Goal: Task Accomplishment & Management: Use online tool/utility

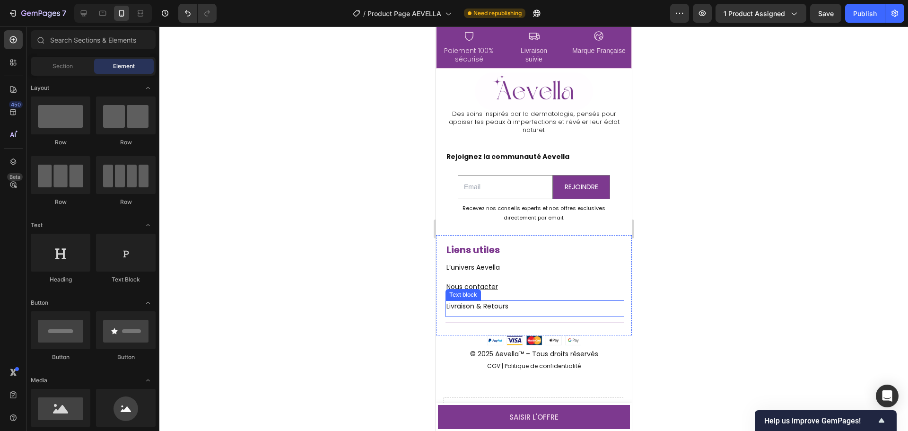
scroll to position [2513, 0]
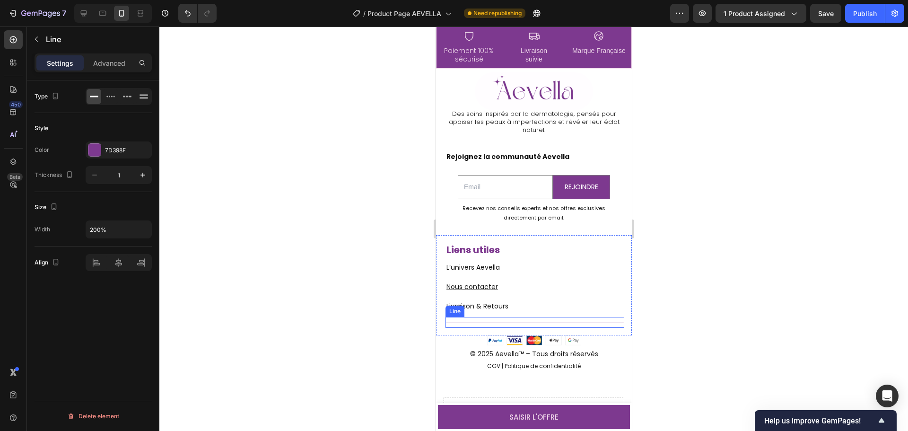
click at [523, 328] on div "Title Line" at bounding box center [534, 322] width 179 height 11
click at [523, 328] on div "Title Line 0" at bounding box center [534, 322] width 179 height 11
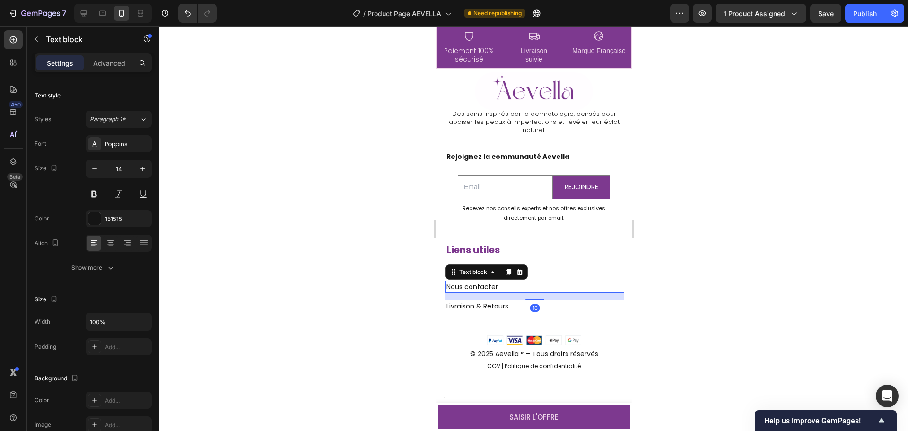
click at [528, 293] on div "Nous contacter Text block 16" at bounding box center [534, 287] width 179 height 12
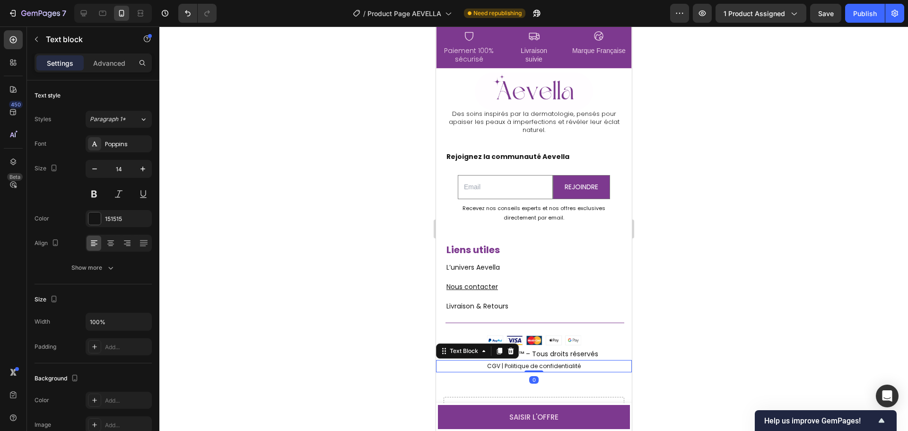
click at [490, 371] on p "CGV | Politique de confidentialité" at bounding box center [534, 366] width 194 height 10
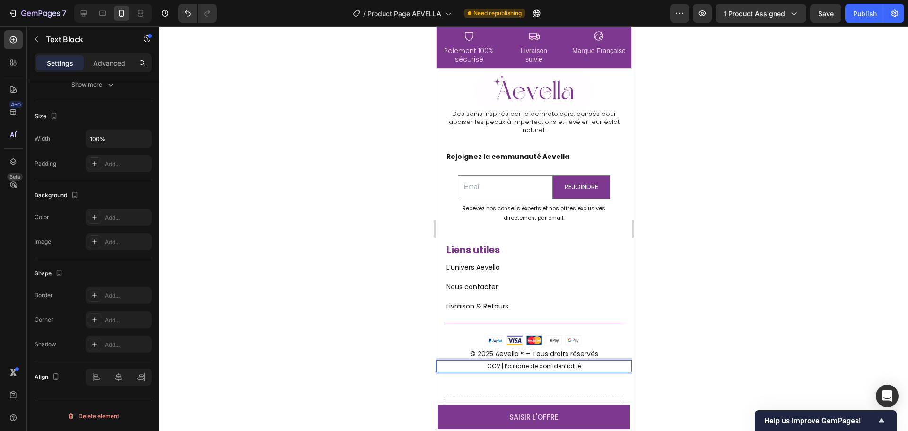
click at [504, 371] on p "CGV | Politique de confidentialité" at bounding box center [534, 366] width 194 height 10
drag, startPoint x: 502, startPoint y: 385, endPoint x: 576, endPoint y: 385, distance: 74.3
click at [576, 371] on p "CGV | Politique de confidentialité" at bounding box center [534, 366] width 194 height 10
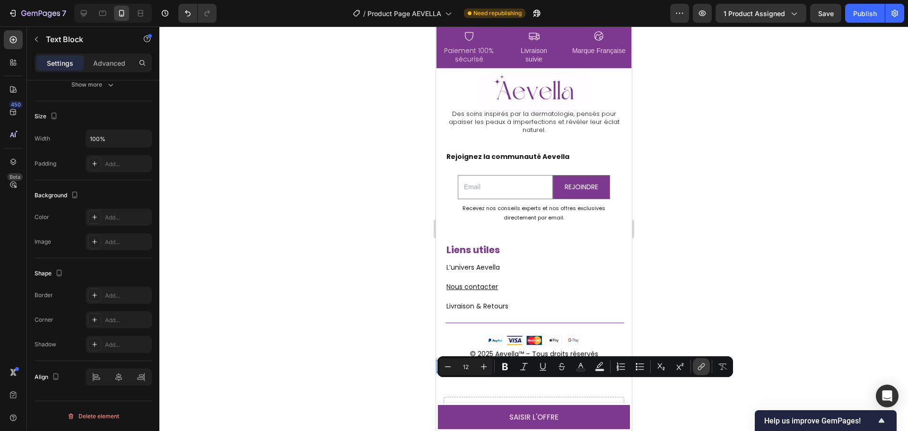
click at [705, 366] on icon "Editor contextual toolbar" at bounding box center [701, 366] width 9 height 9
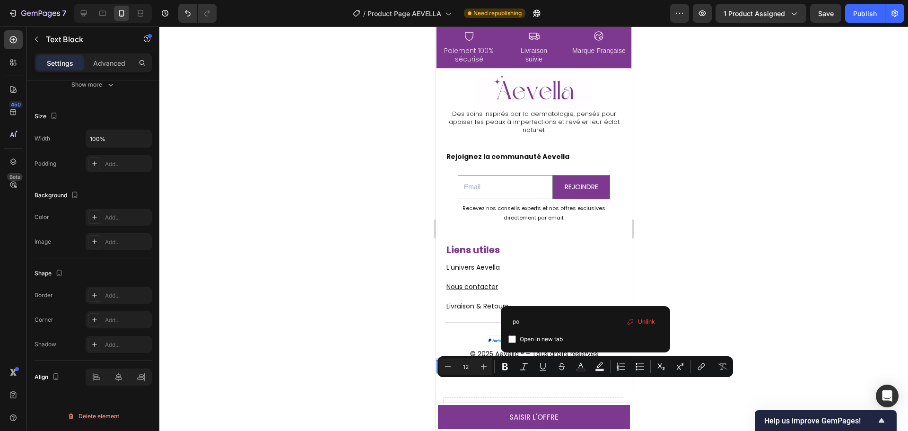
type input "p"
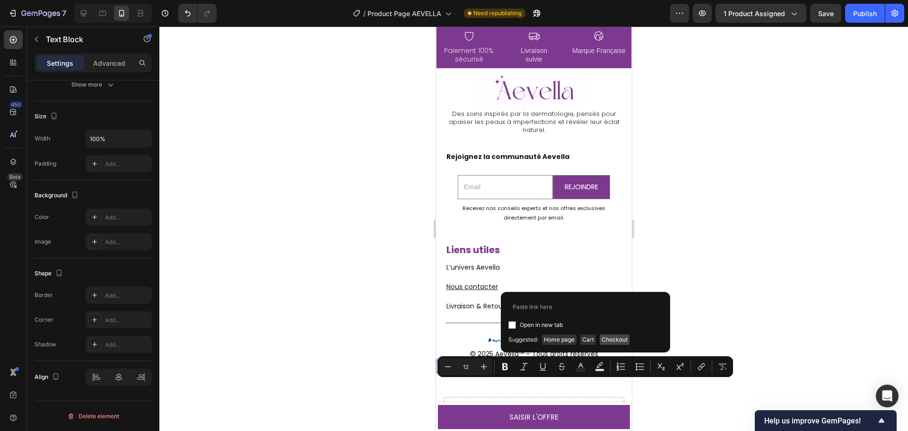
click at [614, 339] on span "Checkout" at bounding box center [615, 340] width 30 height 10
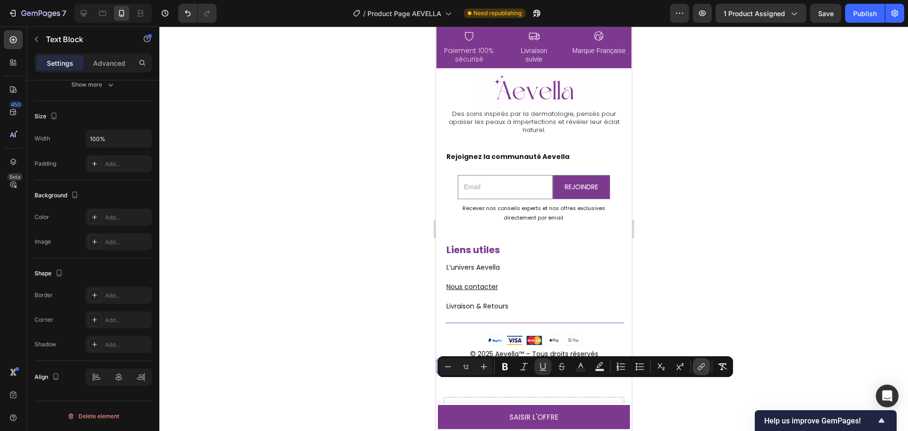
click at [700, 366] on icon "Editor contextual toolbar" at bounding box center [701, 366] width 9 height 9
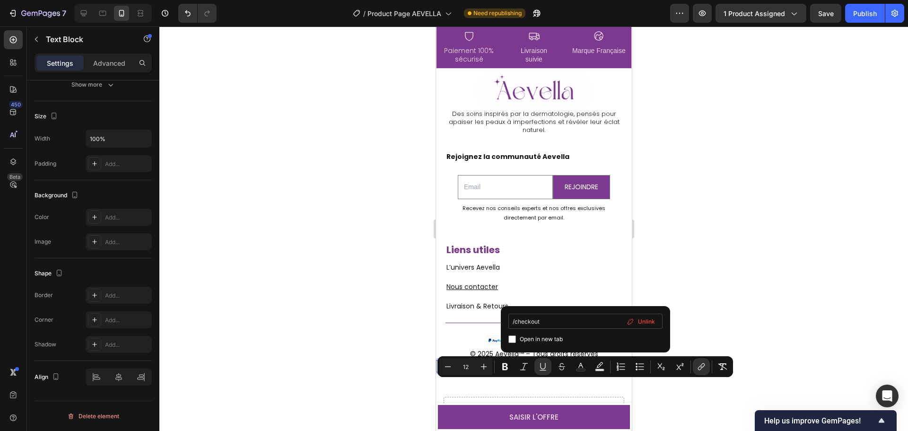
drag, startPoint x: 546, startPoint y: 321, endPoint x: 515, endPoint y: 322, distance: 30.8
click at [515, 322] on input "/checkout" at bounding box center [586, 321] width 154 height 15
type input "/politique"
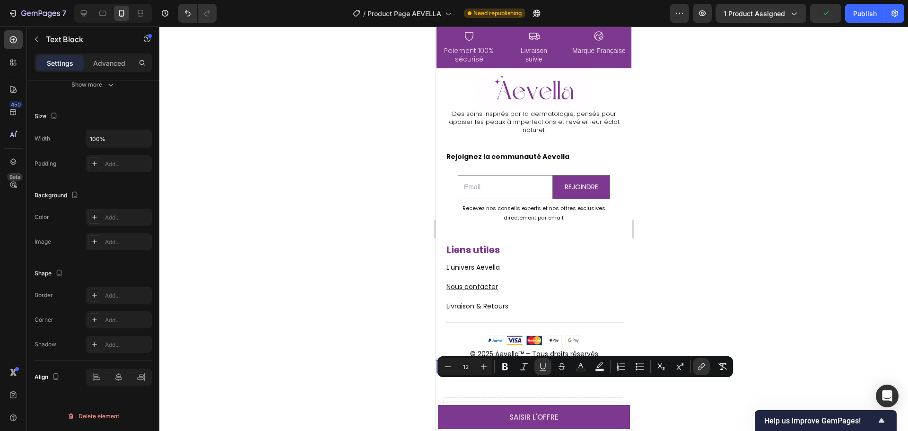
click at [715, 305] on div at bounding box center [533, 228] width 749 height 405
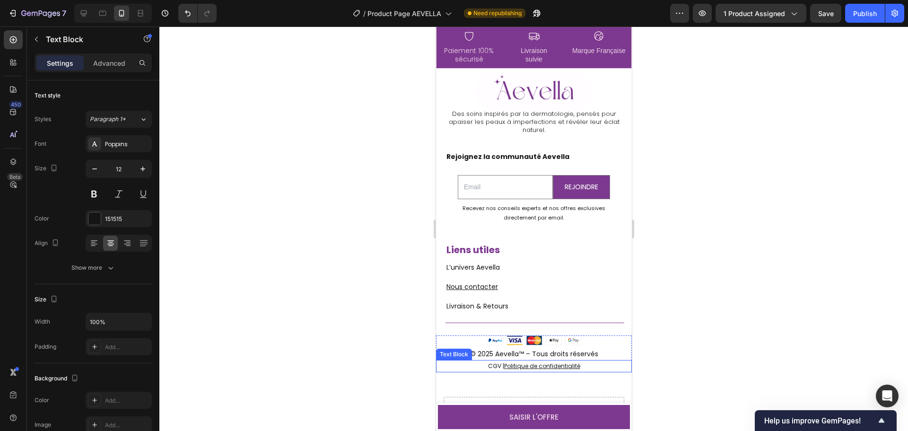
click at [566, 370] on u "Politique de confidentialité" at bounding box center [542, 366] width 76 height 8
click at [565, 370] on u "Politique de confidentialité" at bounding box center [542, 366] width 76 height 8
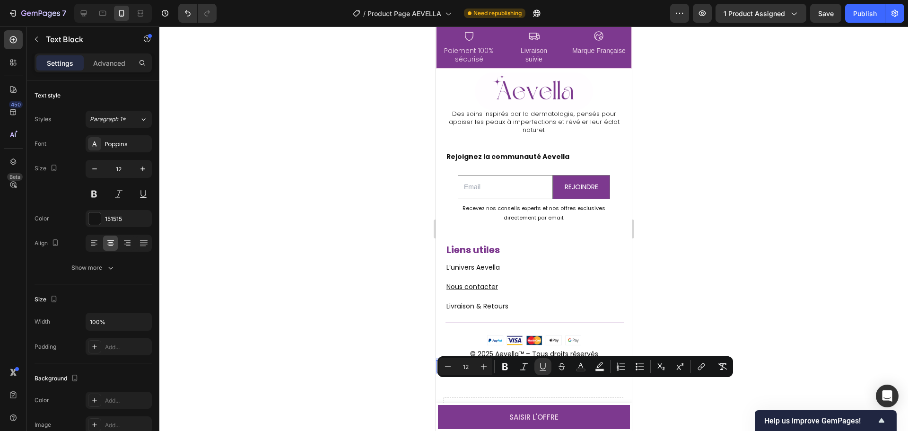
click at [576, 371] on p "CGV | Politique de confidentialité" at bounding box center [534, 366] width 194 height 10
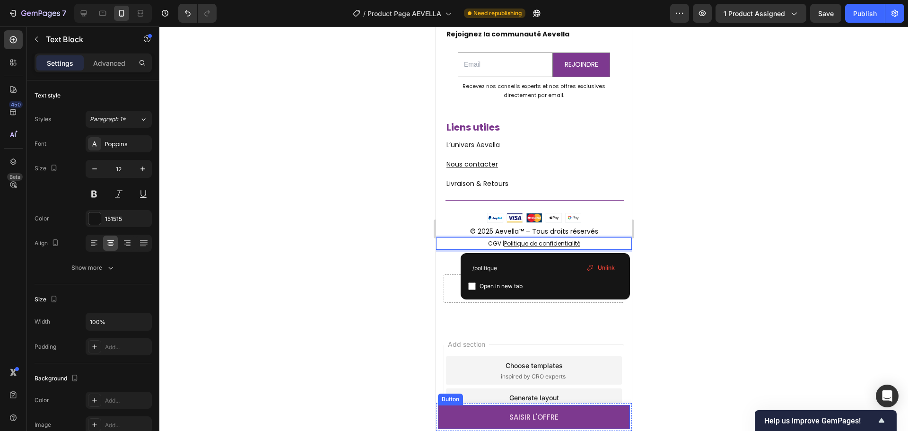
scroll to position [3733, 0]
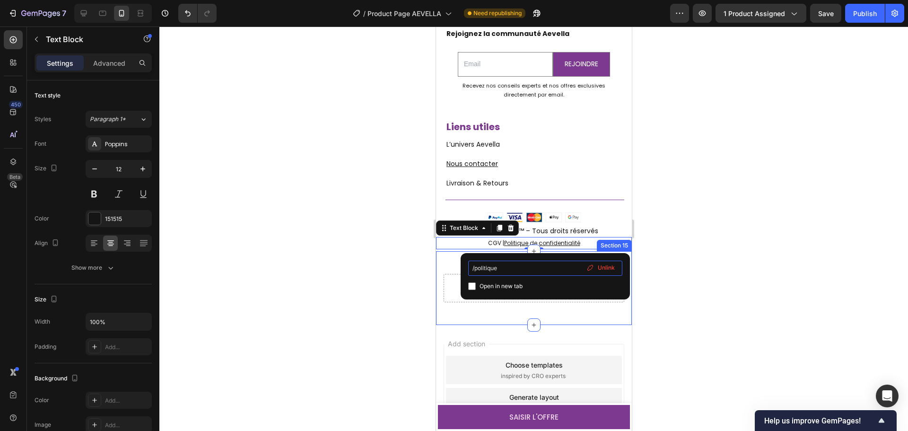
drag, startPoint x: 946, startPoint y: 295, endPoint x: 439, endPoint y: 265, distance: 508.6
type input "[URL][DOMAIN_NAME]"
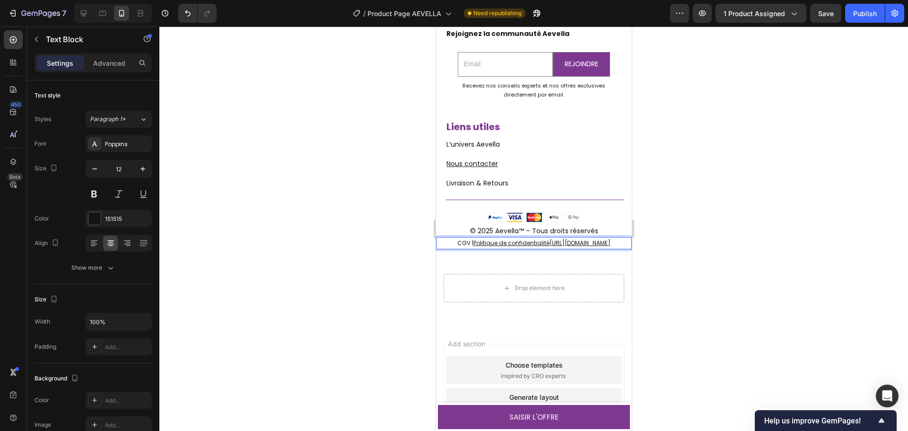
drag, startPoint x: 556, startPoint y: 261, endPoint x: 553, endPoint y: 247, distance: 13.7
click at [553, 247] on p "CGV | Politique de confidentialité [URL][DOMAIN_NAME]" at bounding box center [534, 243] width 194 height 10
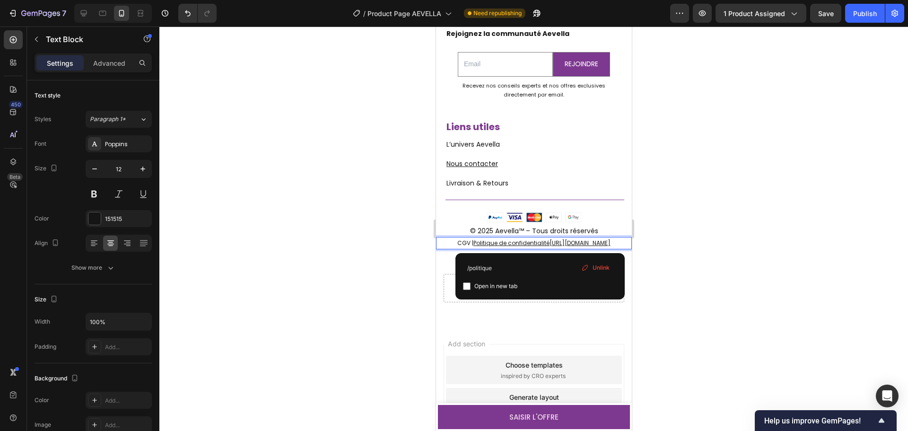
click at [539, 245] on u "Politique de confidentialité" at bounding box center [511, 243] width 76 height 8
click at [555, 243] on u "[URL][DOMAIN_NAME]" at bounding box center [579, 243] width 61 height 8
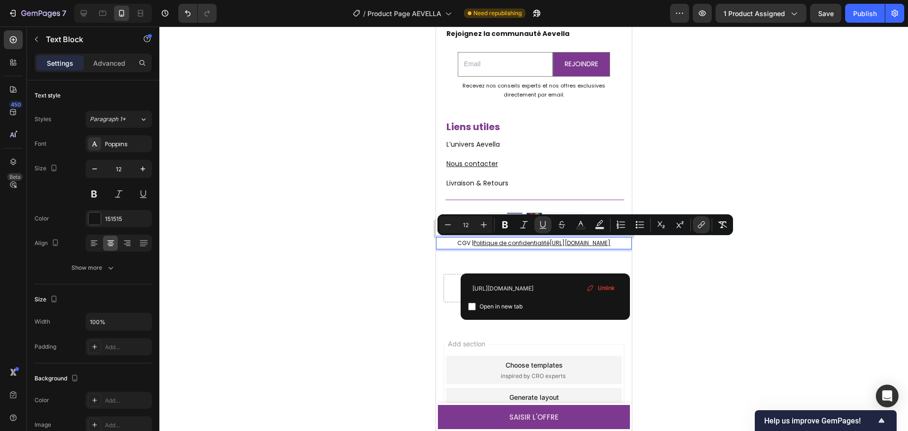
drag, startPoint x: 558, startPoint y: 264, endPoint x: 555, endPoint y: 246, distance: 18.7
click at [555, 246] on p "CGV | Politique de confidentialité [URL][DOMAIN_NAME]" at bounding box center [534, 243] width 194 height 10
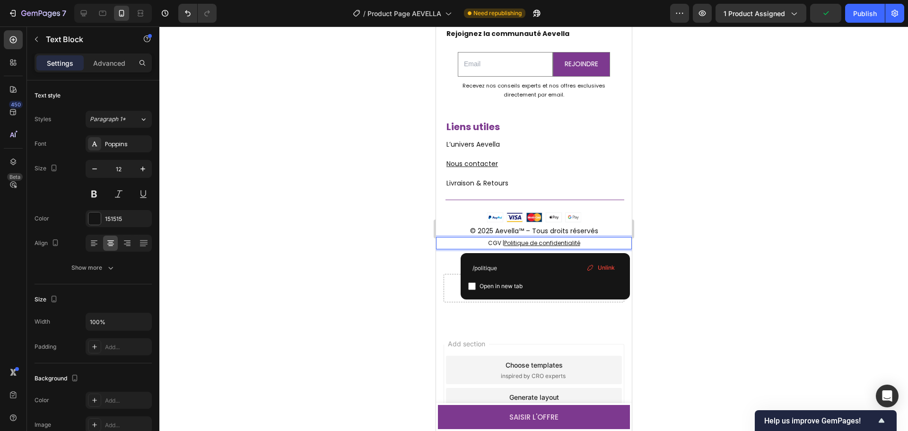
click at [554, 244] on p "CGV | Politique de confidentialité ⁠⁠⁠⁠⁠⁠⁠" at bounding box center [534, 243] width 194 height 10
drag, startPoint x: 674, startPoint y: 250, endPoint x: 666, endPoint y: 244, distance: 10.1
click at [674, 250] on div at bounding box center [533, 228] width 749 height 405
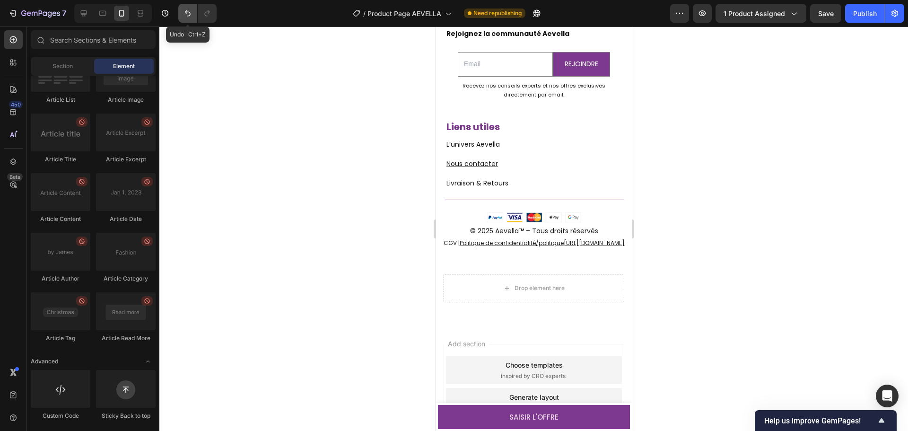
click at [186, 13] on icon "Undo/Redo" at bounding box center [188, 13] width 6 height 6
click at [739, 279] on div at bounding box center [533, 228] width 749 height 405
click at [708, 281] on div at bounding box center [533, 228] width 749 height 405
click at [591, 246] on p "CGV | Politique de confidentialité" at bounding box center [534, 243] width 194 height 10
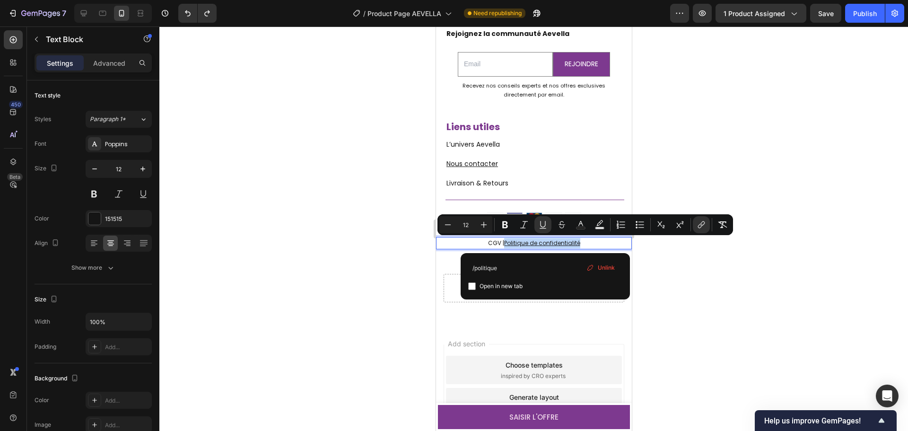
drag, startPoint x: 587, startPoint y: 244, endPoint x: 501, endPoint y: 246, distance: 86.6
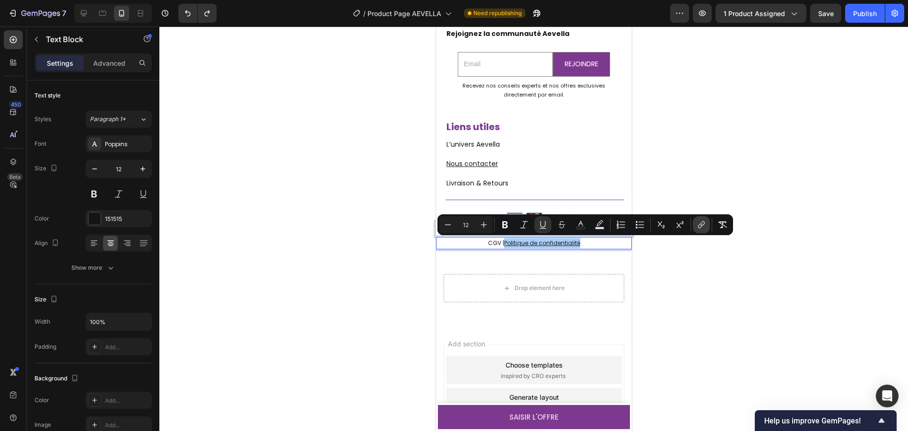
click at [702, 222] on icon "Editor contextual toolbar" at bounding box center [701, 224] width 9 height 9
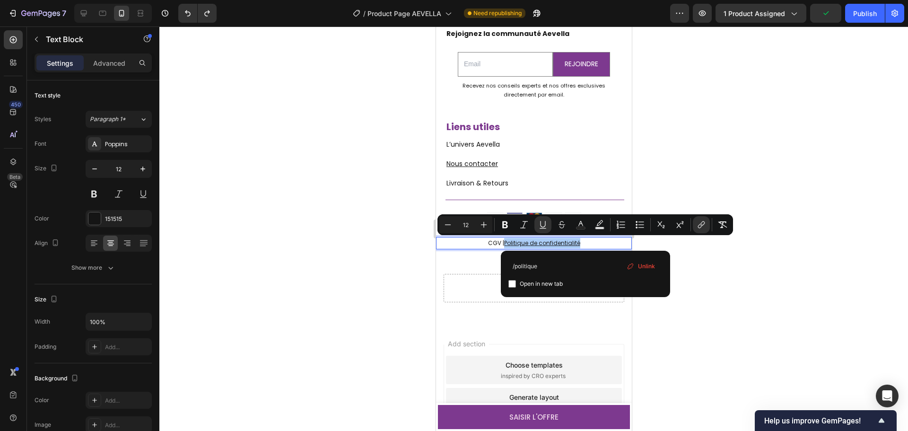
drag, startPoint x: 551, startPoint y: 265, endPoint x: 507, endPoint y: 265, distance: 44.5
click at [507, 265] on div "/politique Open in new tab Unlink" at bounding box center [585, 274] width 169 height 46
type input "[URL][DOMAIN_NAME]"
click at [638, 266] on span "Unlink" at bounding box center [646, 266] width 17 height 10
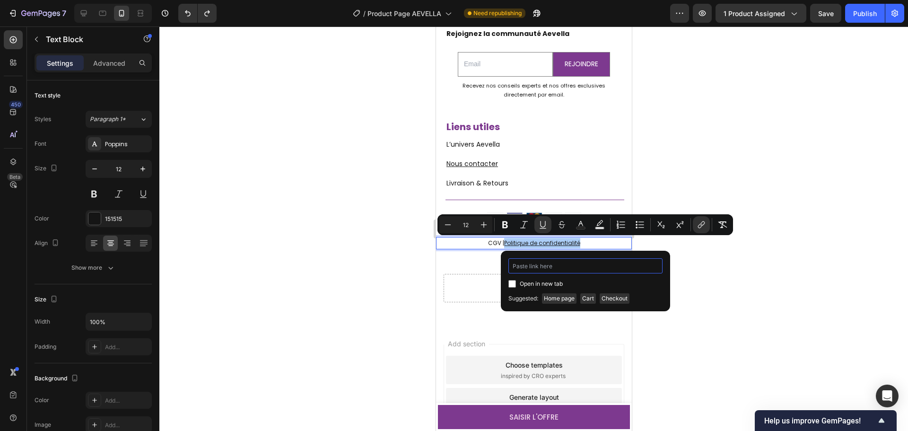
click at [549, 265] on input "Editor contextual toolbar" at bounding box center [586, 265] width 154 height 15
paste input "[URL][DOMAIN_NAME]"
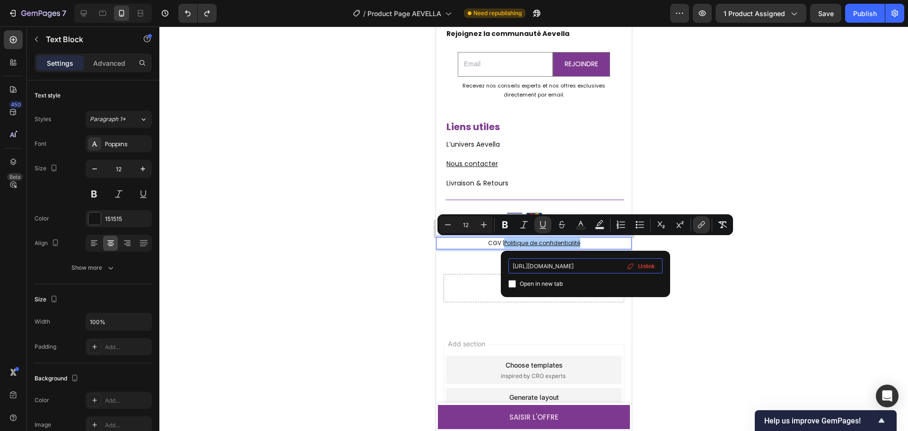
type input "[URL][DOMAIN_NAME]"
click at [535, 283] on span "Open in new tab" at bounding box center [541, 283] width 43 height 11
click at [513, 285] on input "Editor contextual toolbar" at bounding box center [513, 284] width 8 height 8
checkbox input "false"
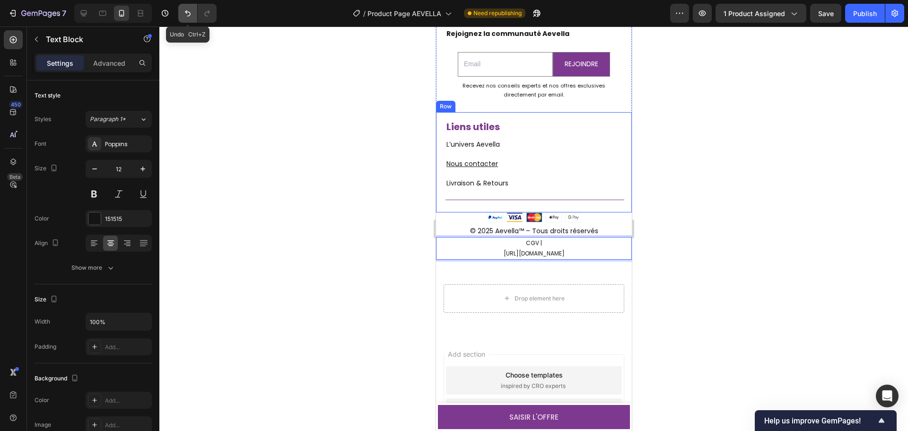
click at [186, 13] on icon "Undo/Redo" at bounding box center [188, 13] width 6 height 6
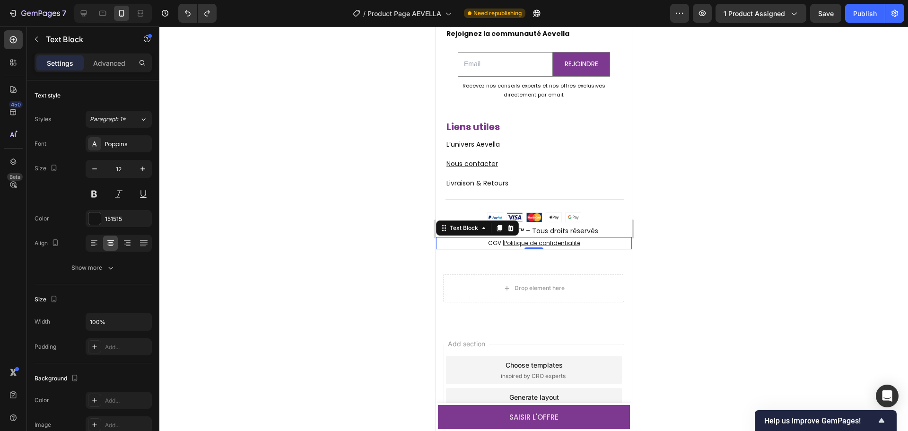
click at [747, 254] on div at bounding box center [533, 228] width 749 height 405
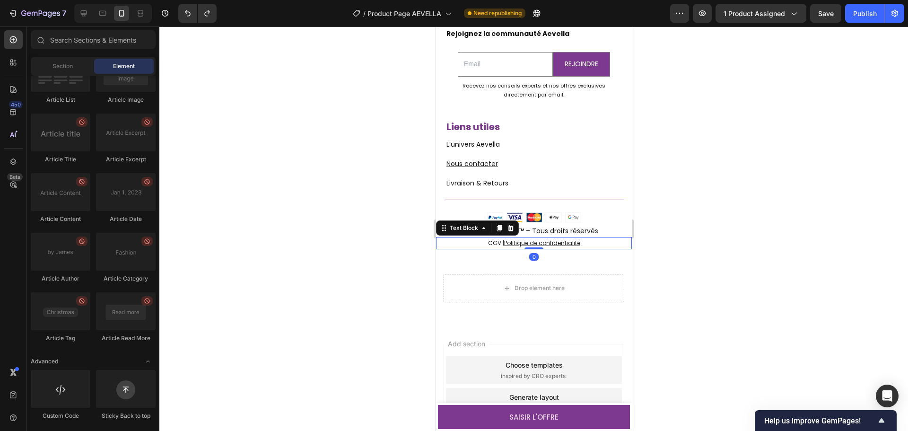
click at [588, 242] on p "CGV | Politique de confidentialité" at bounding box center [534, 243] width 194 height 10
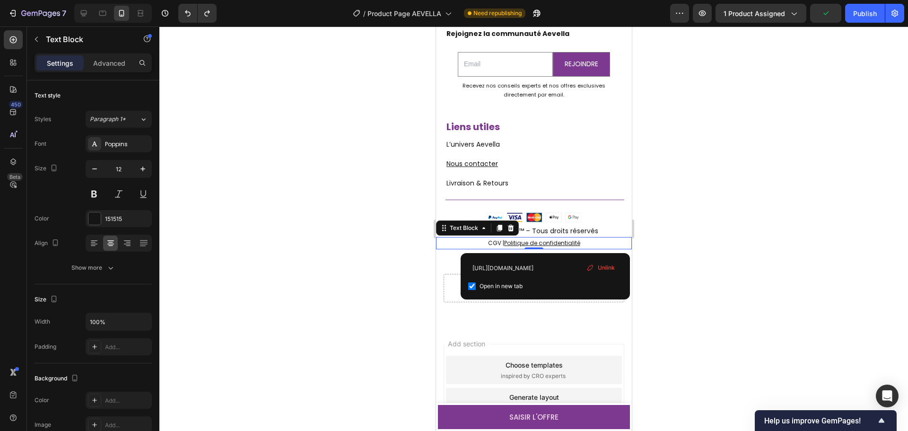
click at [600, 268] on span "Unlink" at bounding box center [606, 268] width 17 height 9
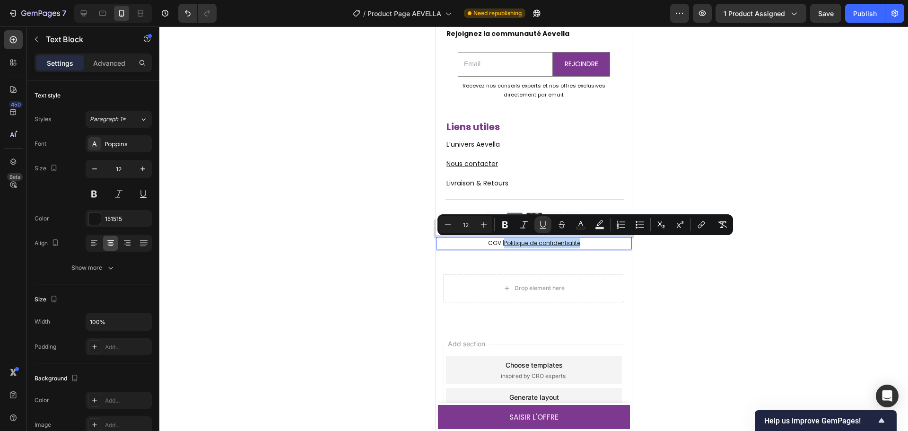
drag, startPoint x: 585, startPoint y: 242, endPoint x: 502, endPoint y: 245, distance: 83.3
click at [502, 245] on p "CGV | Politique de confidentialité ⁠⁠⁠⁠⁠⁠⁠" at bounding box center [534, 243] width 194 height 10
click at [540, 224] on icon "Editor contextual toolbar" at bounding box center [542, 224] width 9 height 9
click at [696, 278] on div at bounding box center [533, 228] width 749 height 405
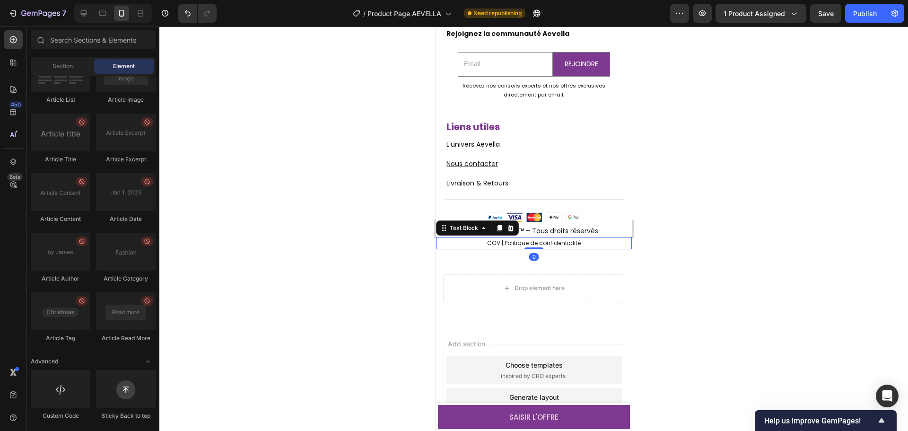
click at [596, 245] on p "CGV | Politique de confidentialité" at bounding box center [534, 243] width 194 height 10
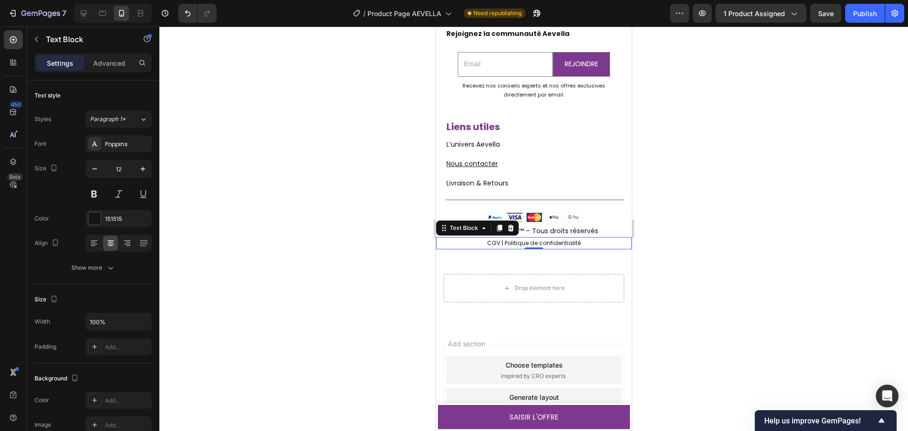
click at [711, 300] on div at bounding box center [533, 228] width 749 height 405
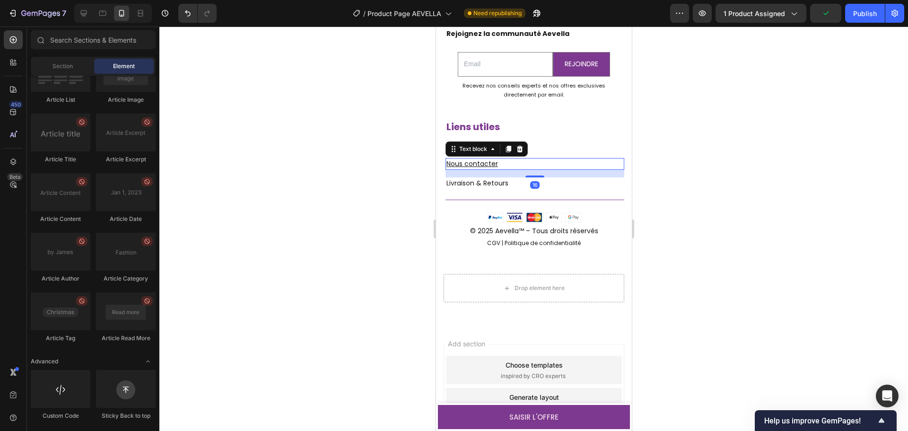
click at [495, 163] on u "Nous contacter" at bounding box center [472, 163] width 52 height 9
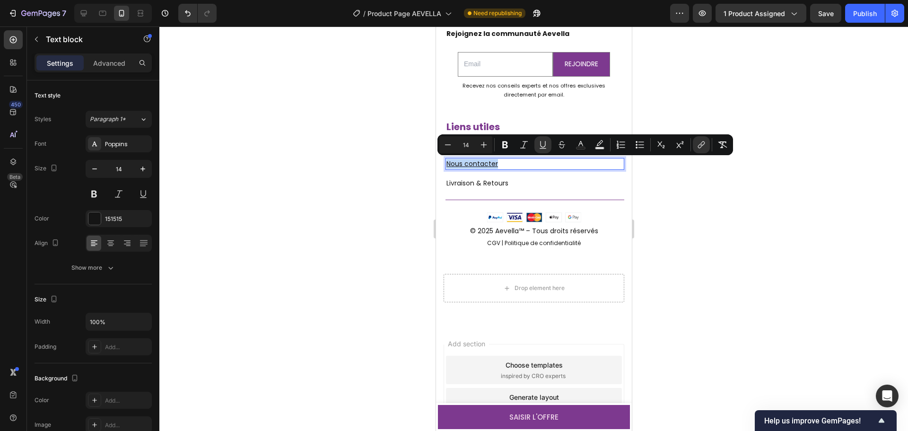
drag, startPoint x: 504, startPoint y: 163, endPoint x: 446, endPoint y: 165, distance: 58.2
click at [446, 165] on p "Nous contacter" at bounding box center [534, 164] width 177 height 10
click at [699, 148] on icon "Editor contextual toolbar" at bounding box center [700, 146] width 4 height 5
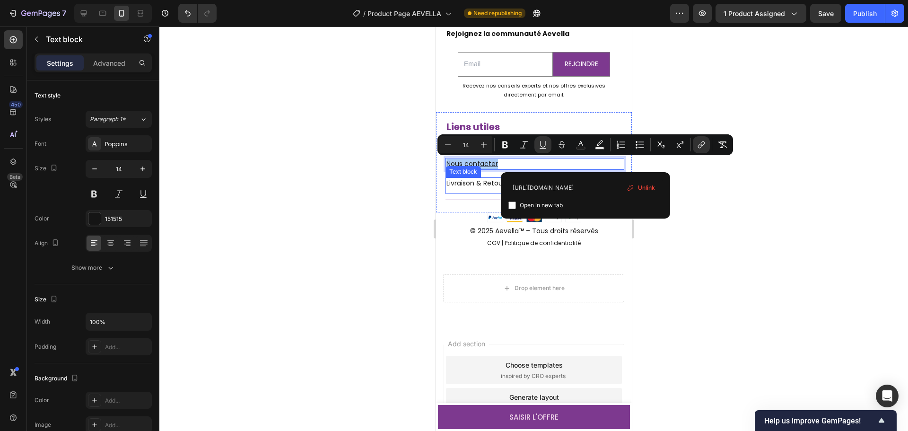
drag, startPoint x: 1056, startPoint y: 211, endPoint x: 447, endPoint y: 182, distance: 610.1
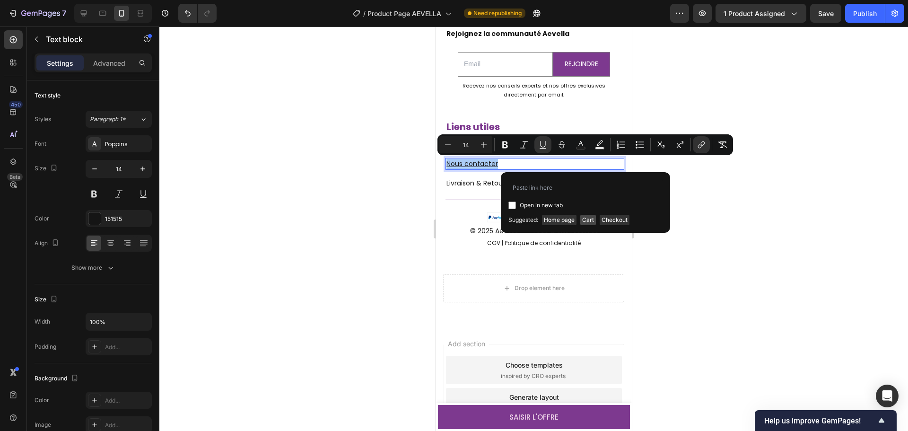
click at [591, 221] on span "Cart" at bounding box center [589, 220] width 16 height 10
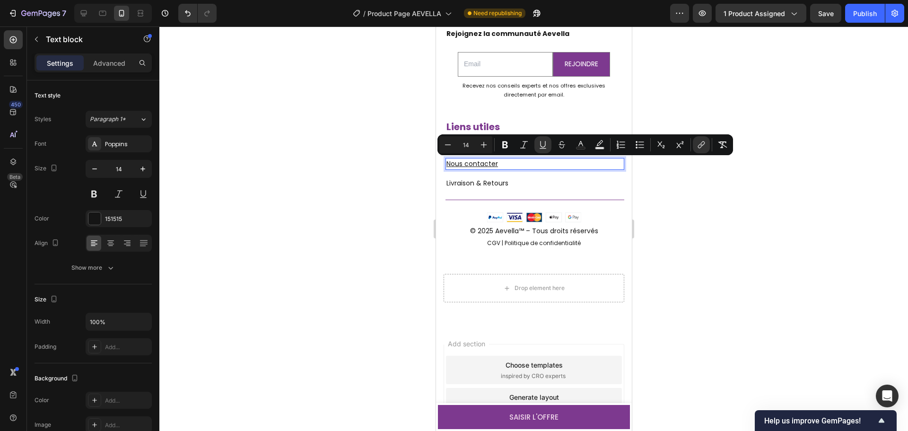
click at [507, 165] on p "Nous contacter" at bounding box center [534, 164] width 177 height 10
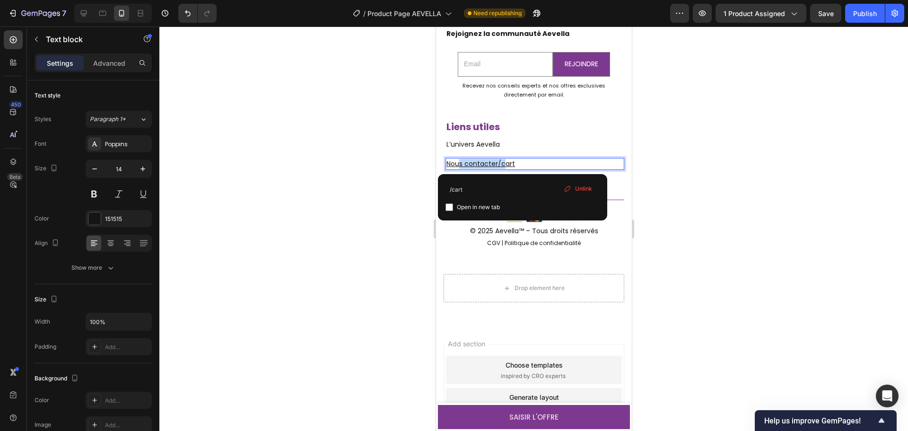
drag, startPoint x: 505, startPoint y: 163, endPoint x: 459, endPoint y: 164, distance: 46.4
click at [523, 164] on p "Nous contacter/cart" at bounding box center [534, 164] width 177 height 10
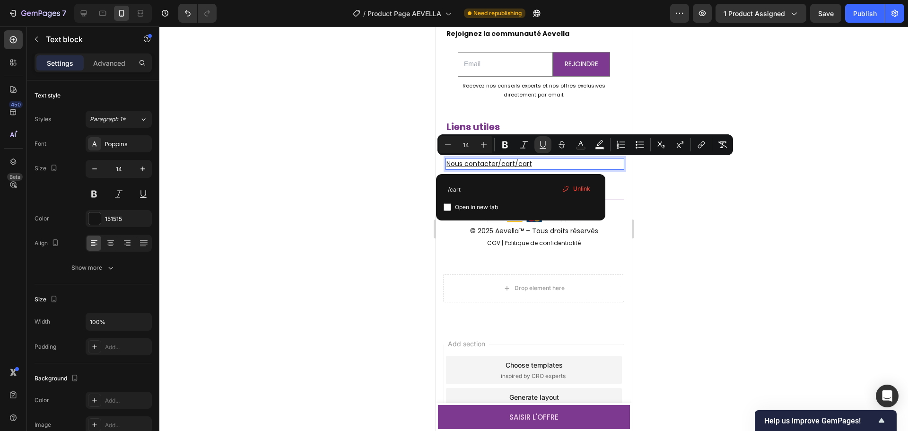
click at [530, 164] on p "Nous contacter/cart/cart" at bounding box center [534, 164] width 177 height 10
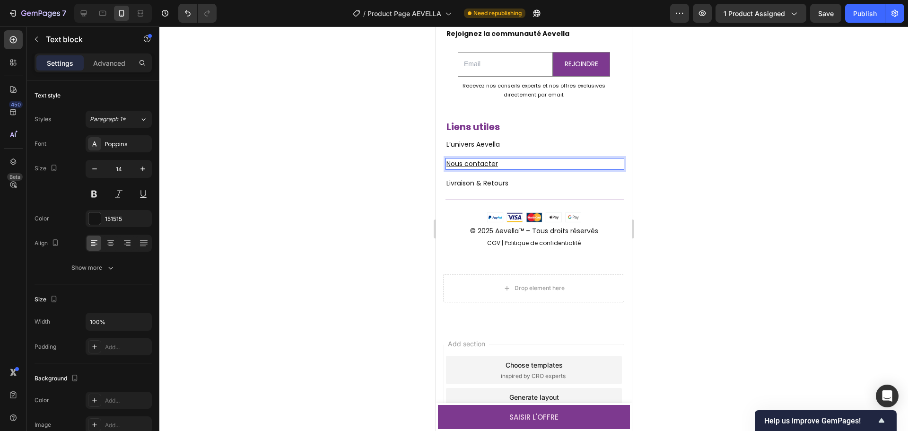
click at [706, 270] on div at bounding box center [533, 228] width 749 height 405
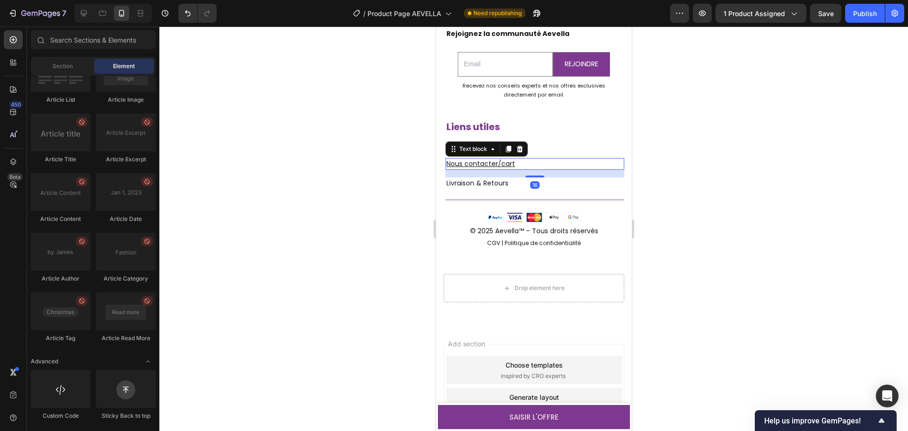
click at [529, 165] on p "Nous contacter/cart ⁠⁠⁠⁠⁠⁠⁠" at bounding box center [534, 164] width 177 height 10
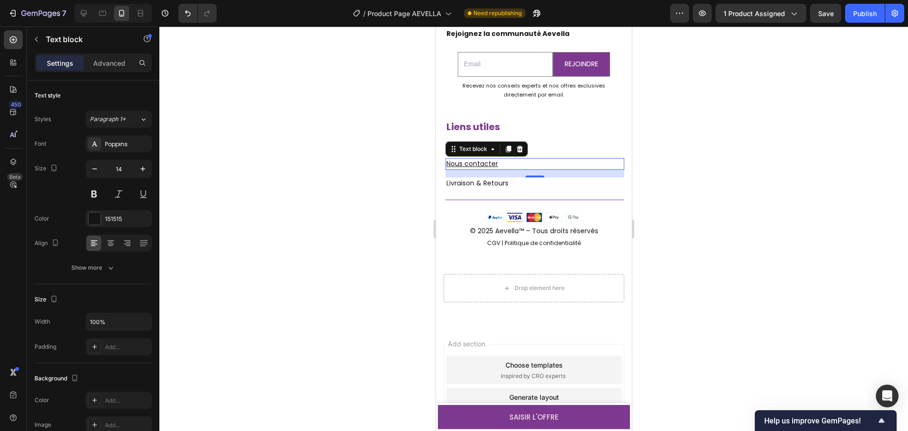
click at [682, 270] on div at bounding box center [533, 228] width 749 height 405
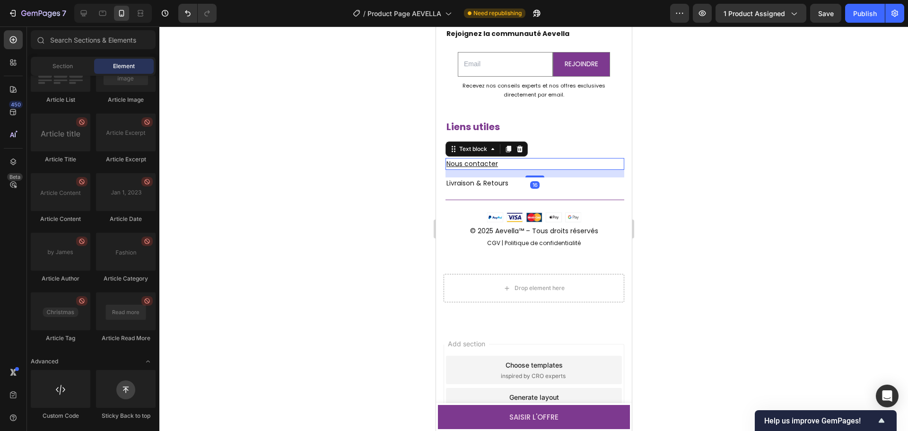
click at [517, 163] on p "Nous contacter ⁠⁠⁠⁠⁠⁠⁠" at bounding box center [534, 164] width 177 height 10
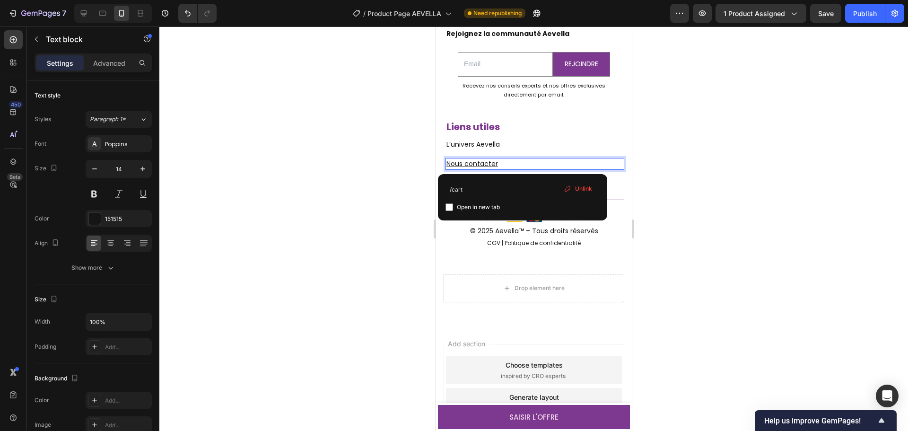
click at [517, 163] on p "Nous contacter" at bounding box center [534, 164] width 177 height 10
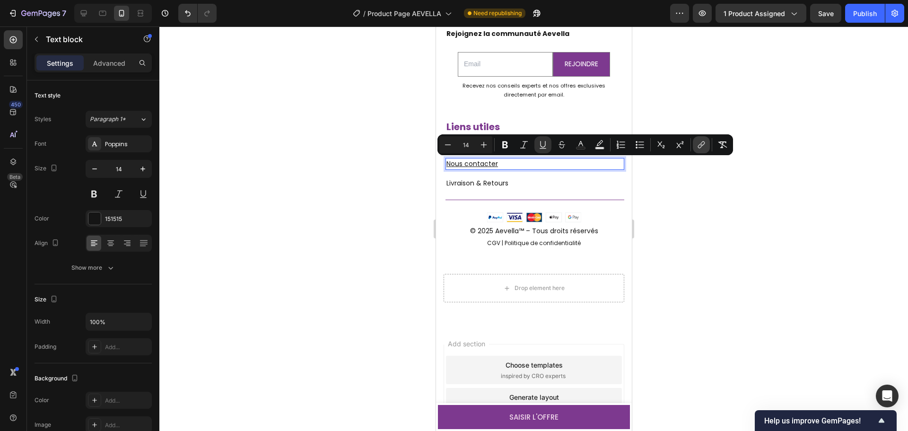
click at [703, 146] on icon "Editor contextual toolbar" at bounding box center [701, 144] width 9 height 9
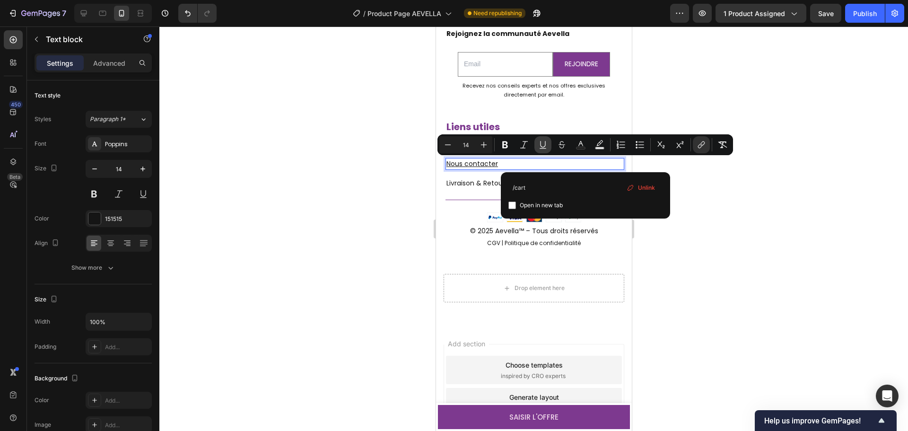
click at [546, 144] on icon "Editor contextual toolbar" at bounding box center [542, 144] width 9 height 9
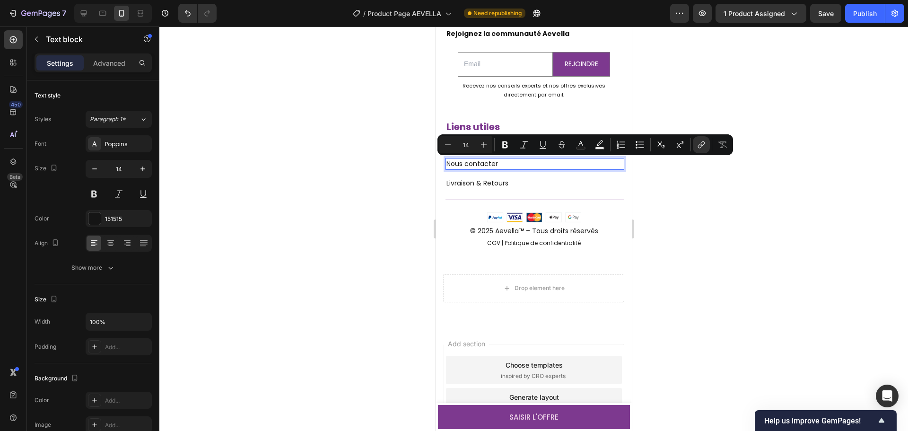
click at [689, 250] on div at bounding box center [533, 228] width 749 height 405
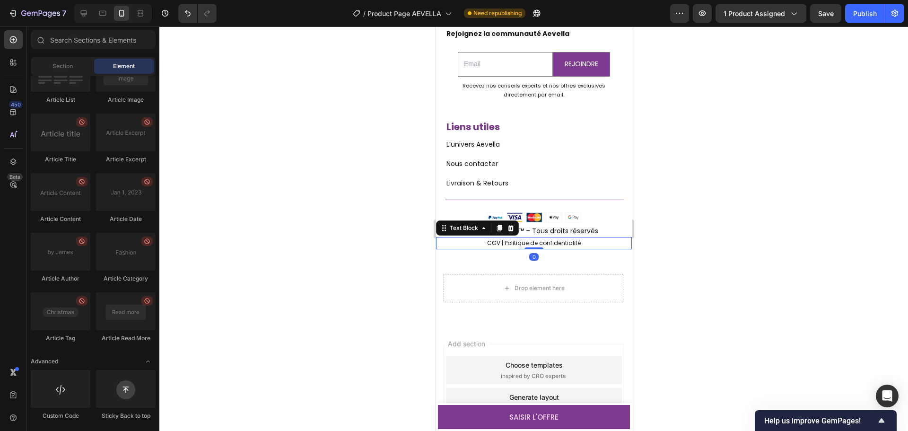
click at [577, 246] on p "CGV | Politique de confidentialité" at bounding box center [534, 243] width 194 height 10
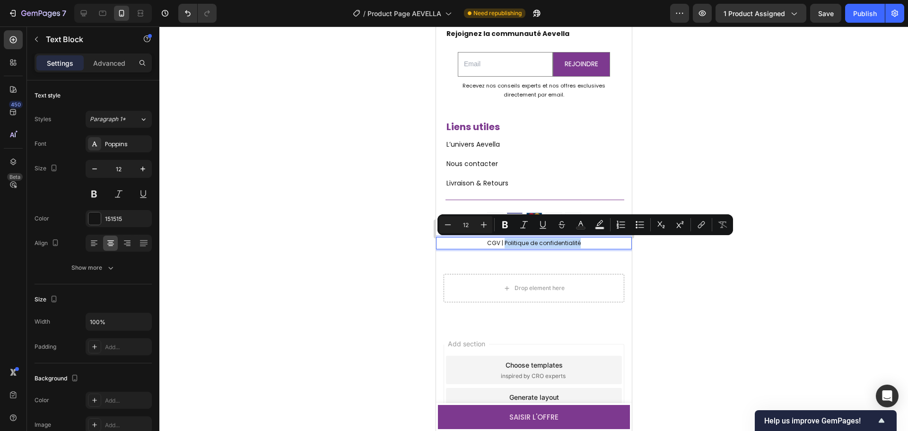
drag, startPoint x: 583, startPoint y: 241, endPoint x: 502, endPoint y: 245, distance: 81.0
click at [502, 245] on p "CGV | Politique de confidentialité" at bounding box center [534, 243] width 194 height 10
click at [496, 183] on p "Livraison & Retours" at bounding box center [534, 183] width 177 height 10
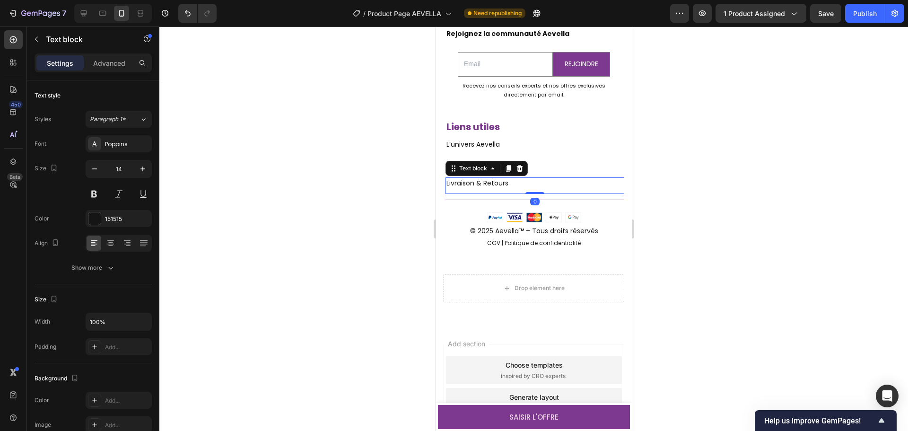
click at [496, 183] on p "Livraison & Retours" at bounding box center [534, 183] width 177 height 10
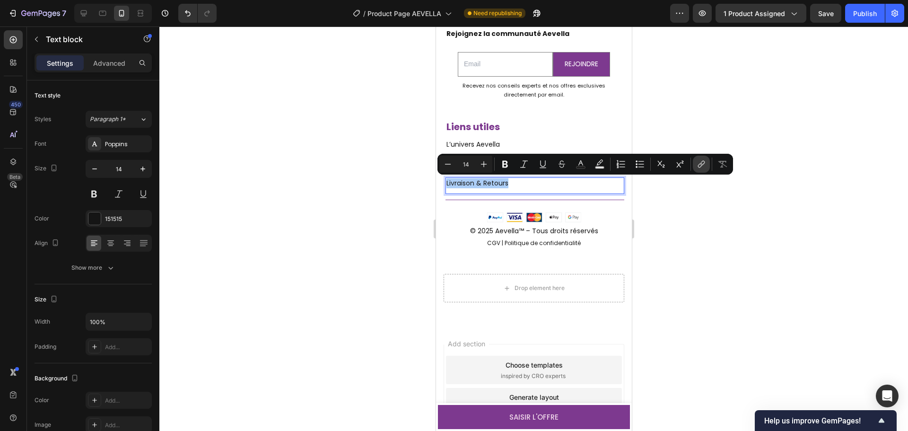
click at [697, 168] on button "link" at bounding box center [701, 164] width 17 height 17
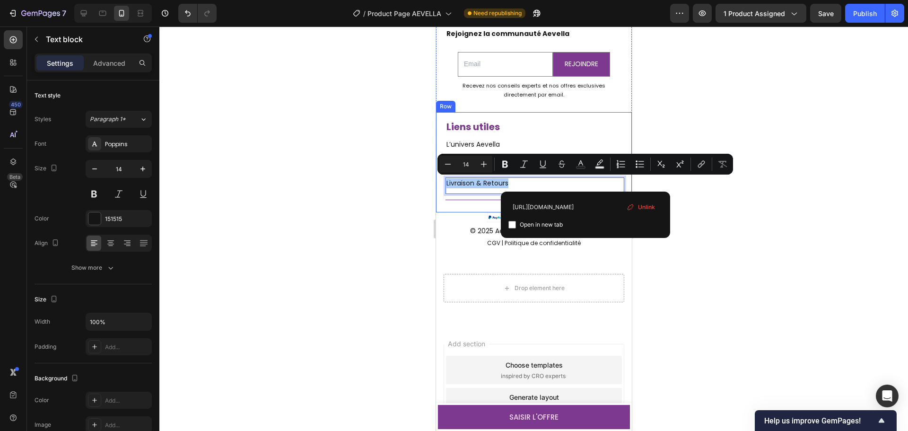
drag, startPoint x: 1048, startPoint y: 235, endPoint x: 463, endPoint y: 208, distance: 585.5
click at [599, 211] on input "[URL][DOMAIN_NAME]" at bounding box center [586, 206] width 154 height 15
type input "[URL][DOMAIN_NAME]"
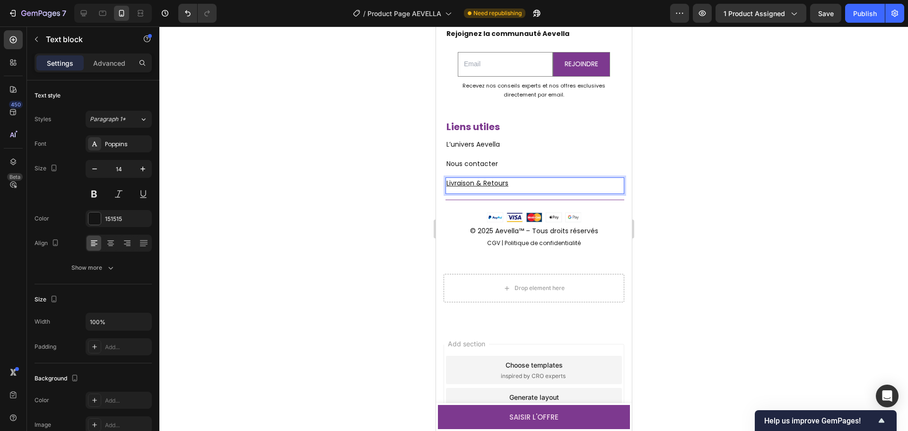
click at [746, 252] on div at bounding box center [533, 228] width 749 height 405
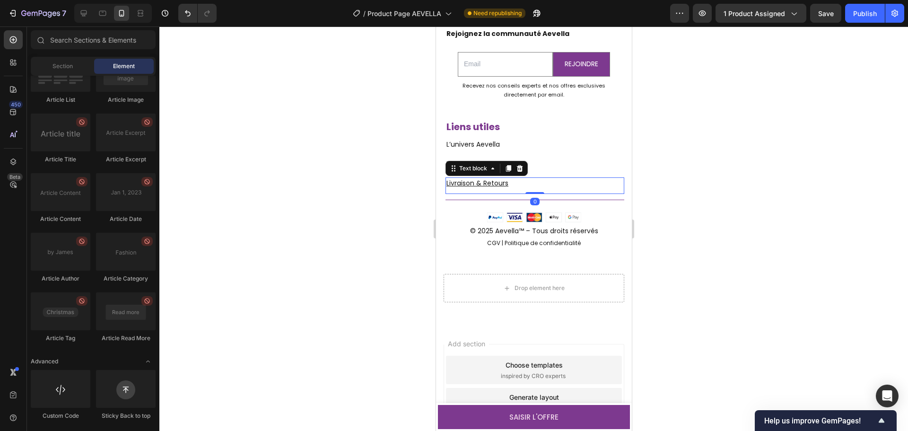
click at [495, 184] on u "Livraison & Retours" at bounding box center [477, 182] width 62 height 9
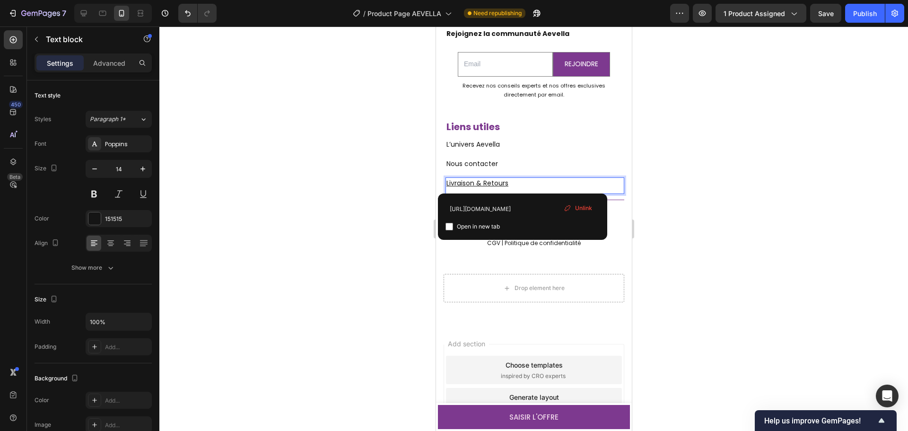
click at [477, 225] on span "Open in new tab" at bounding box center [478, 226] width 43 height 11
checkbox input "false"
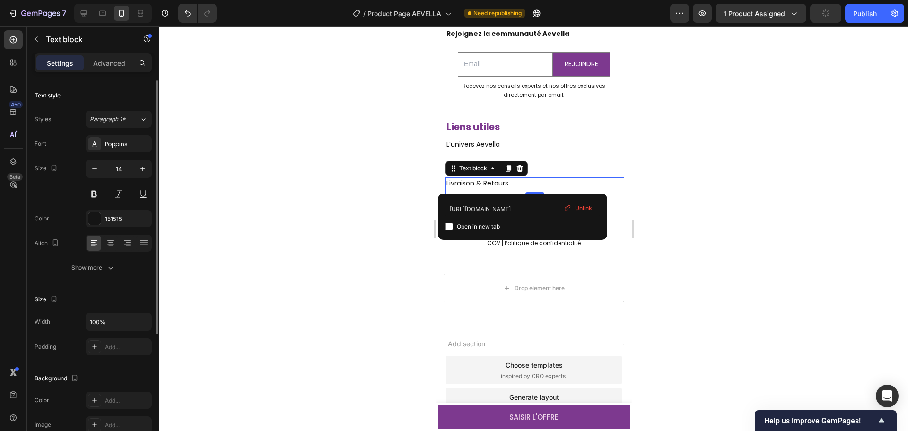
scroll to position [183, 0]
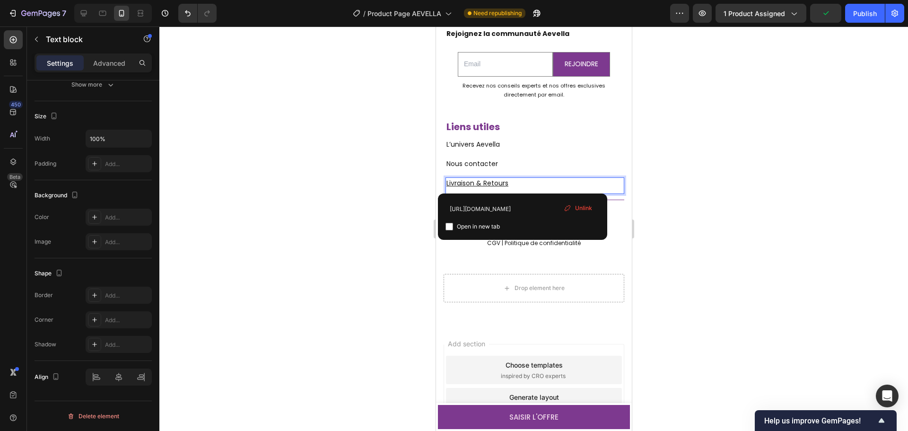
click at [494, 184] on u "Livraison & Retours" at bounding box center [477, 182] width 62 height 9
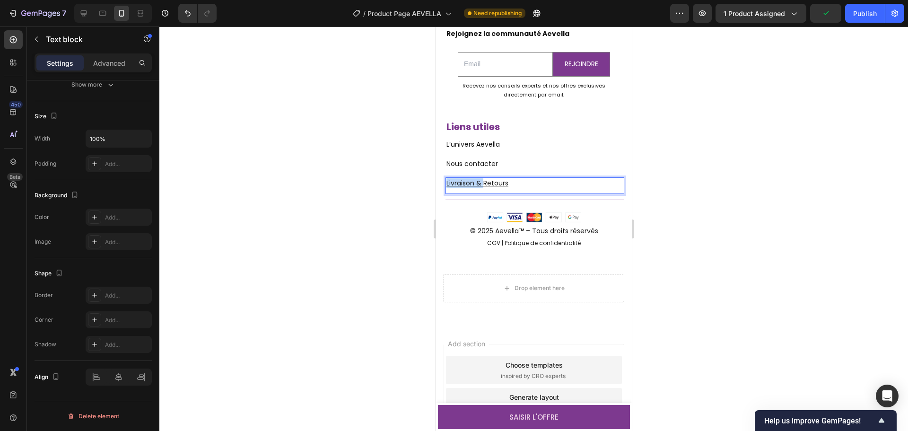
click at [494, 184] on u "Livraison & Retours" at bounding box center [477, 182] width 62 height 9
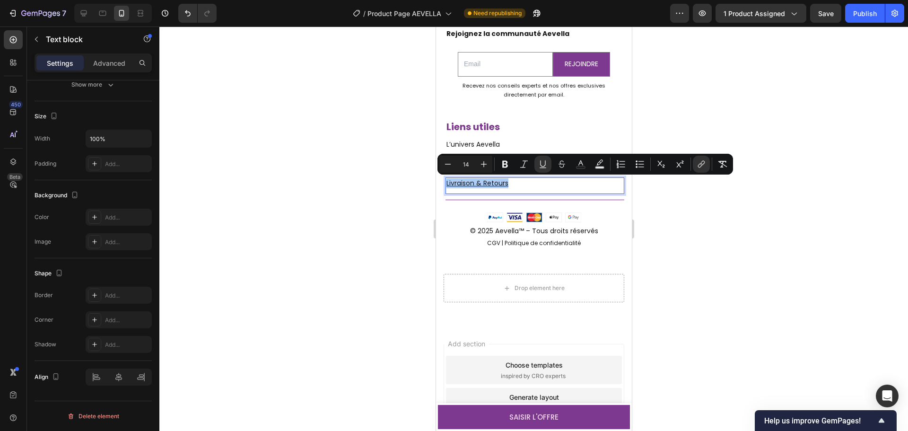
click at [313, 265] on div at bounding box center [533, 228] width 749 height 405
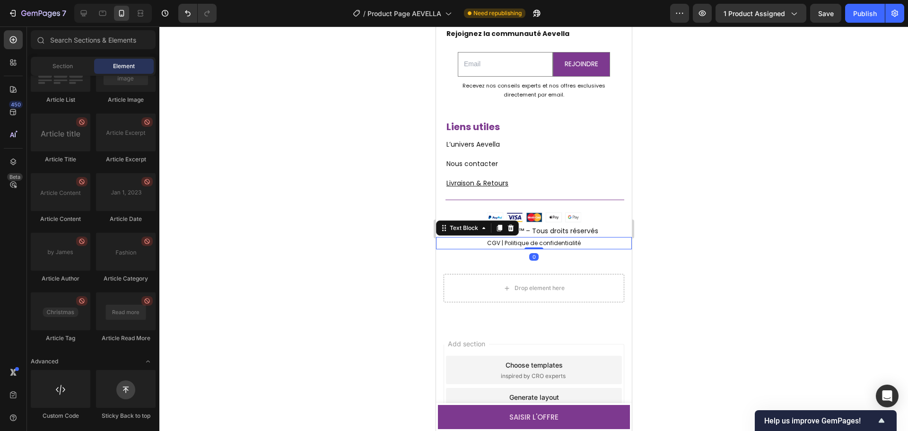
click at [560, 240] on p "CGV | Politique de confidentialité" at bounding box center [534, 243] width 194 height 10
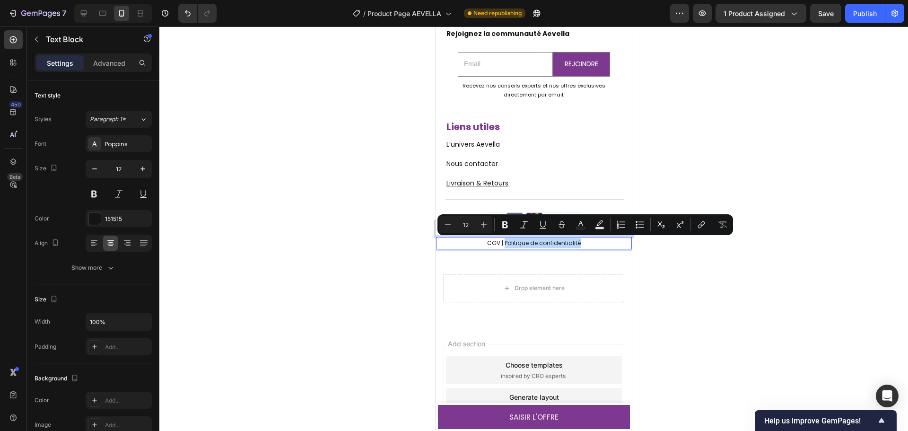
drag, startPoint x: 580, startPoint y: 242, endPoint x: 501, endPoint y: 244, distance: 79.5
click at [501, 244] on p "CGV | Politique de confidentialité" at bounding box center [534, 243] width 194 height 10
click at [702, 228] on icon "Editor contextual toolbar" at bounding box center [701, 224] width 9 height 9
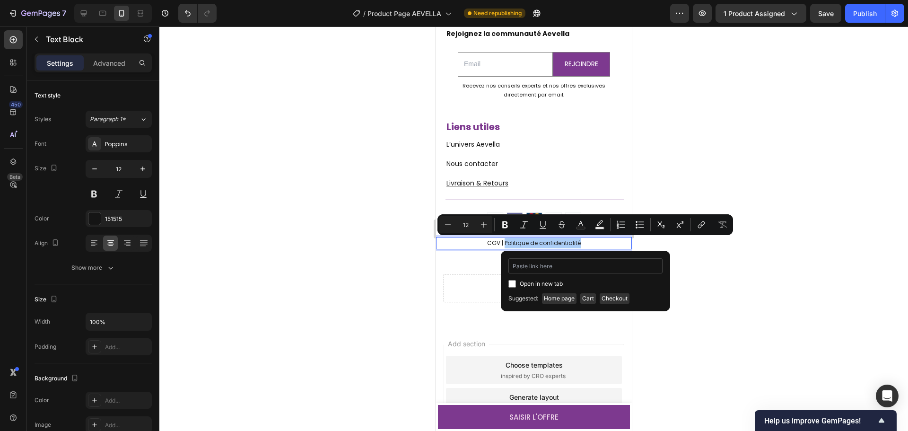
type input "[URL][DOMAIN_NAME]"
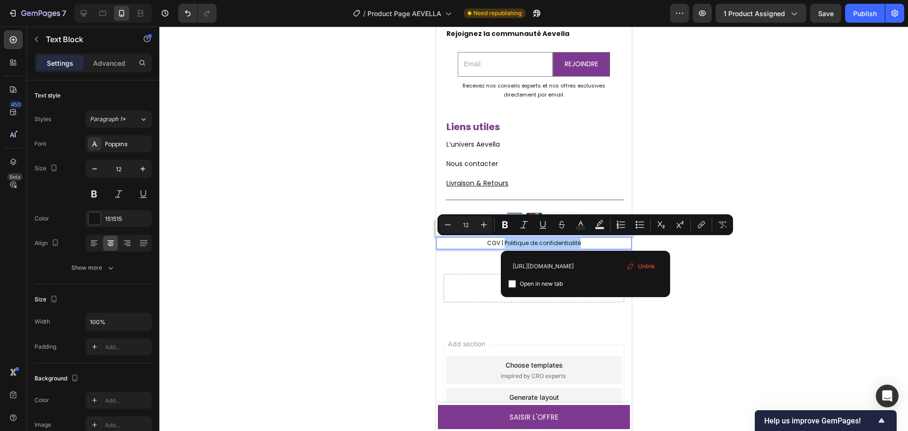
scroll to position [0, 0]
drag, startPoint x: 1026, startPoint y: 291, endPoint x: 443, endPoint y: 262, distance: 584.1
click at [698, 302] on div at bounding box center [533, 228] width 749 height 405
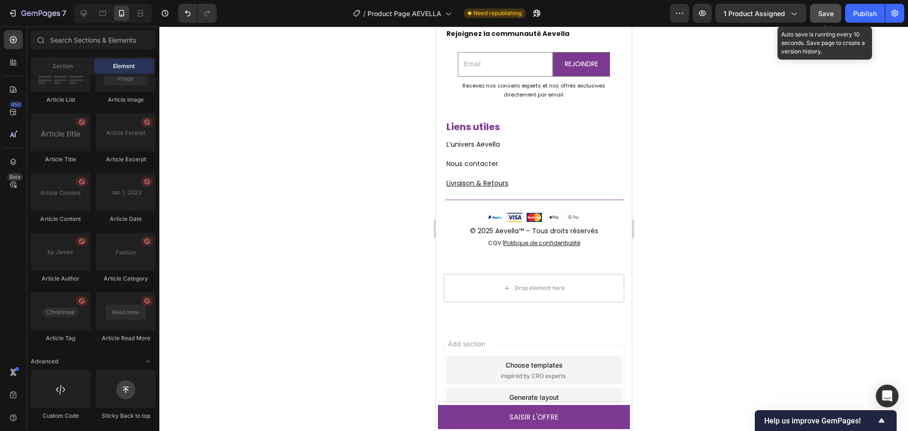
click at [829, 17] on span "Save" at bounding box center [827, 13] width 16 height 8
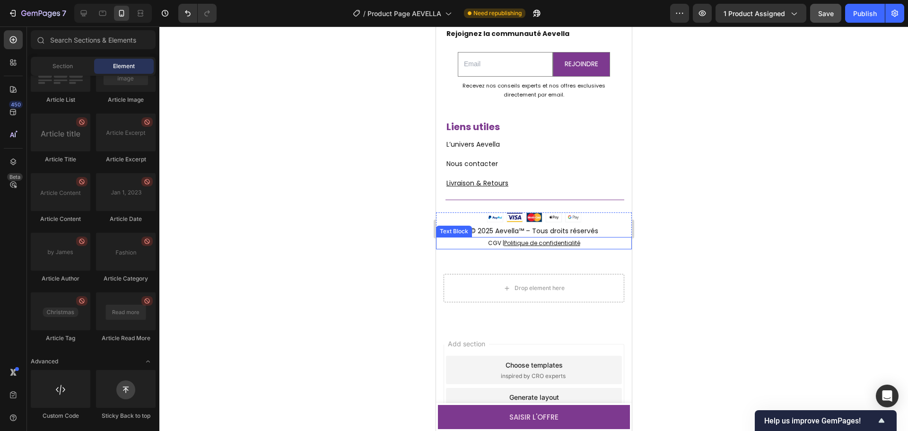
click at [521, 244] on u "Politique de confidentialité" at bounding box center [542, 243] width 76 height 8
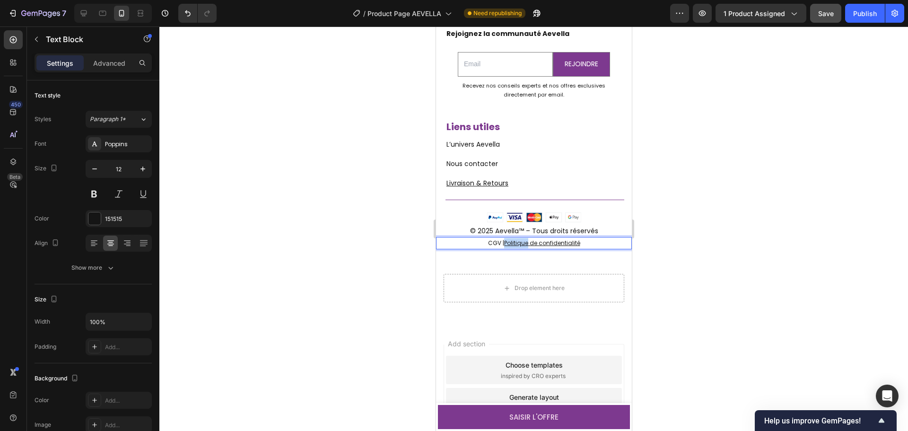
click at [522, 241] on u "Politique de confidentialité" at bounding box center [542, 243] width 76 height 8
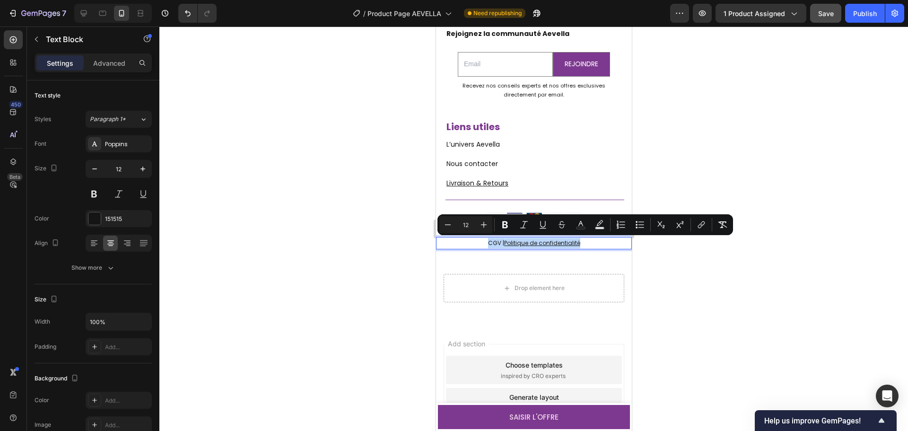
click at [537, 242] on u "Politique de confidentialité" at bounding box center [542, 243] width 76 height 8
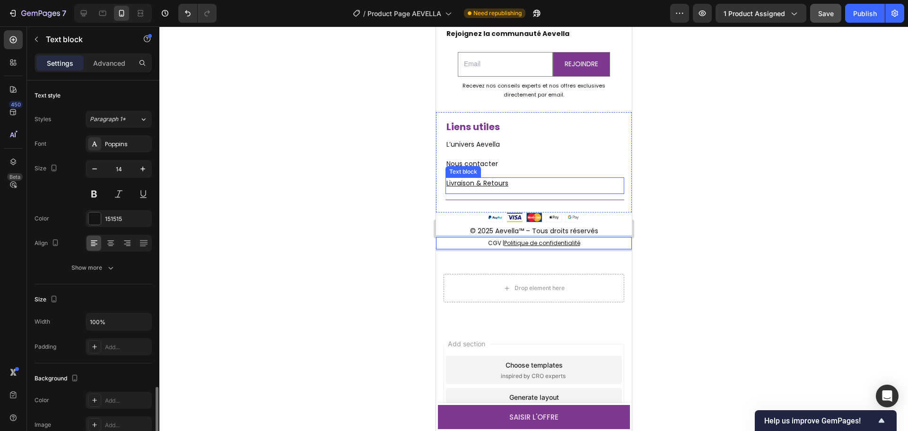
scroll to position [183, 0]
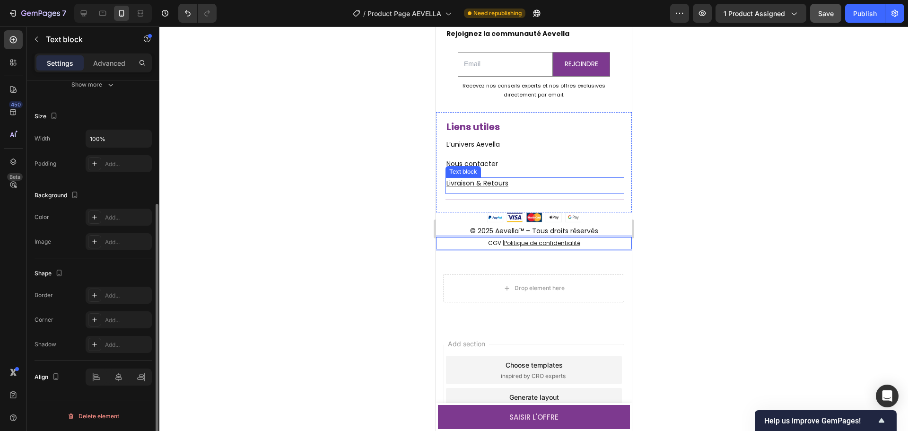
click at [488, 183] on u "Livraison & Retours" at bounding box center [477, 182] width 62 height 9
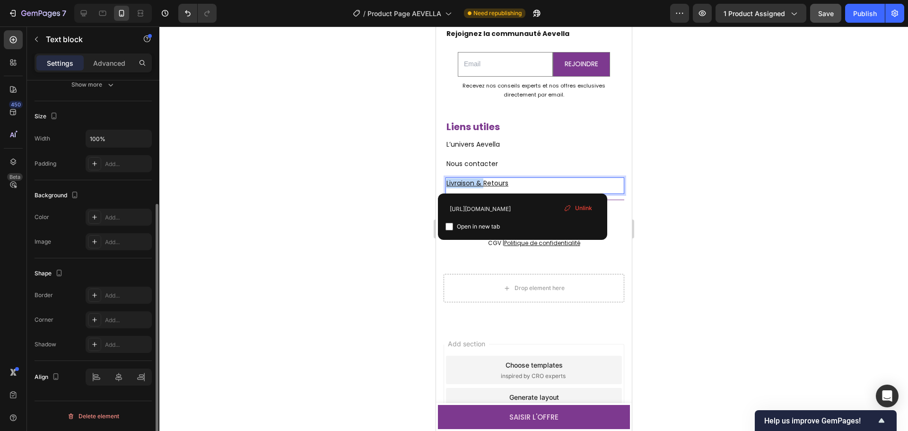
click at [488, 183] on u "Livraison & Retours" at bounding box center [477, 182] width 62 height 9
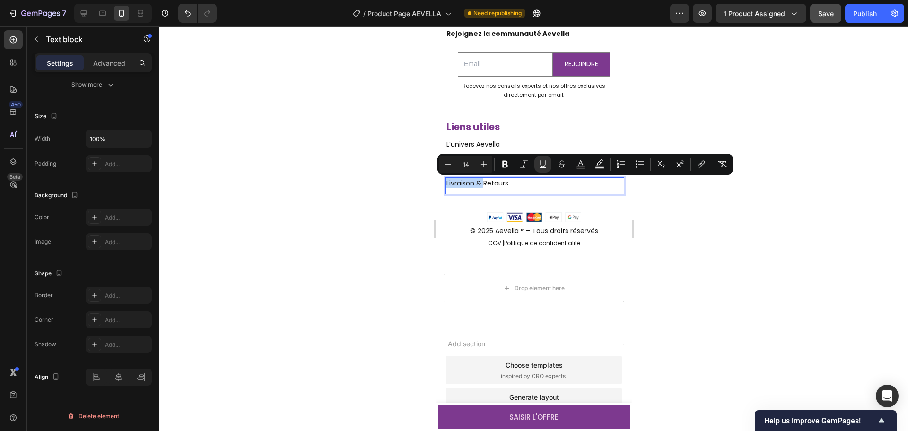
click at [488, 183] on u "Livraison & Retours" at bounding box center [477, 182] width 62 height 9
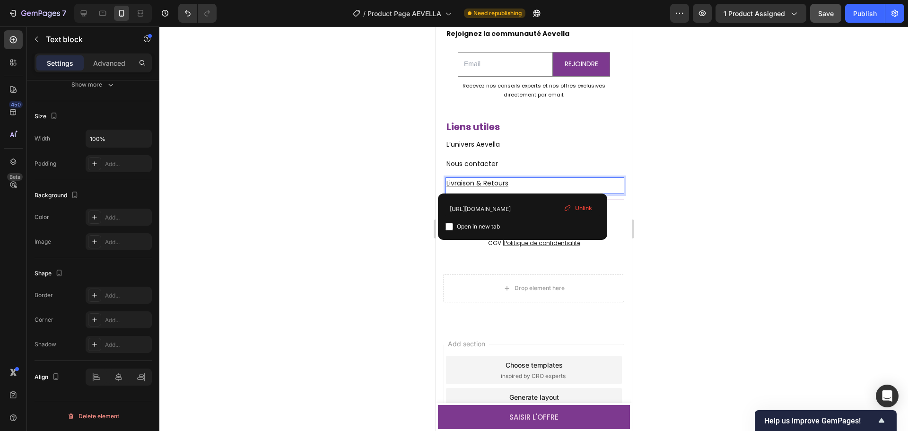
click at [575, 207] on span "Unlink" at bounding box center [583, 208] width 17 height 9
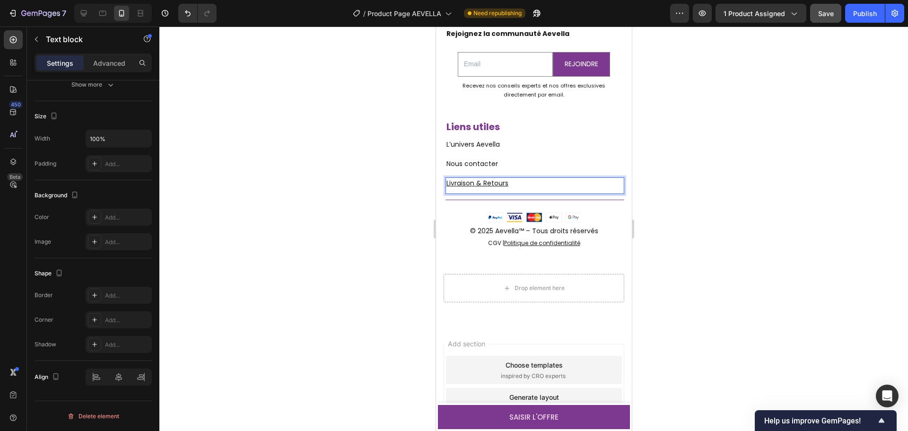
click at [491, 183] on u "Livraison & Retours" at bounding box center [477, 182] width 62 height 9
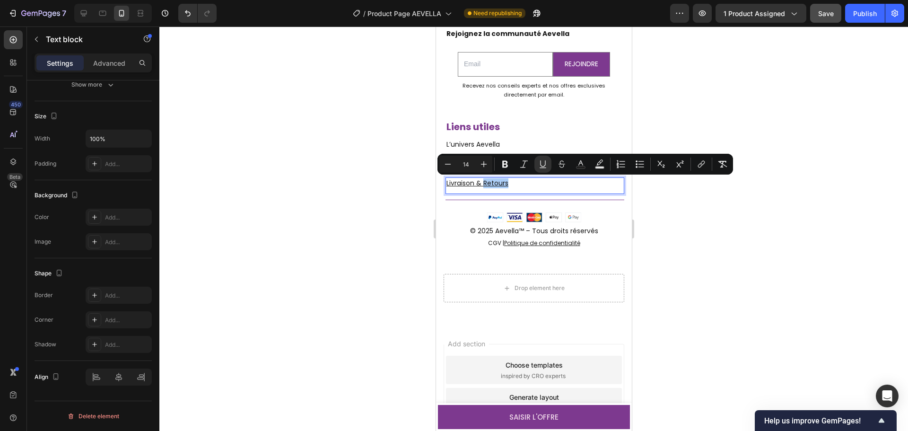
click at [411, 211] on div at bounding box center [533, 228] width 749 height 405
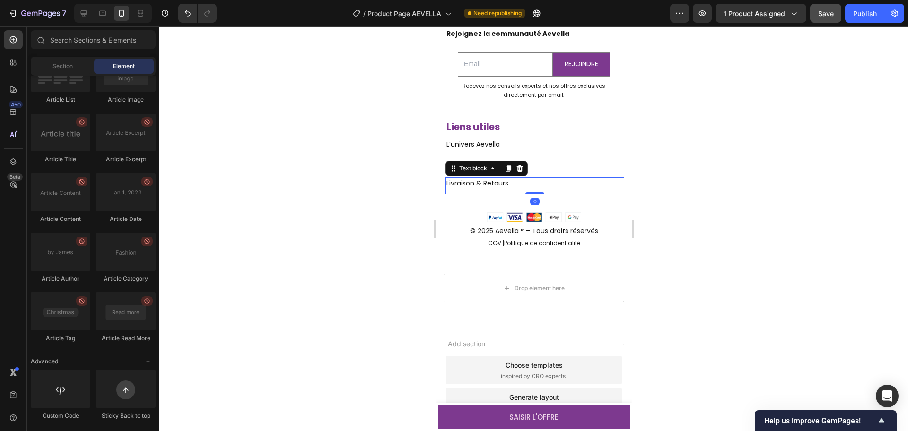
click at [480, 183] on u "Livraison & Retours" at bounding box center [477, 182] width 62 height 9
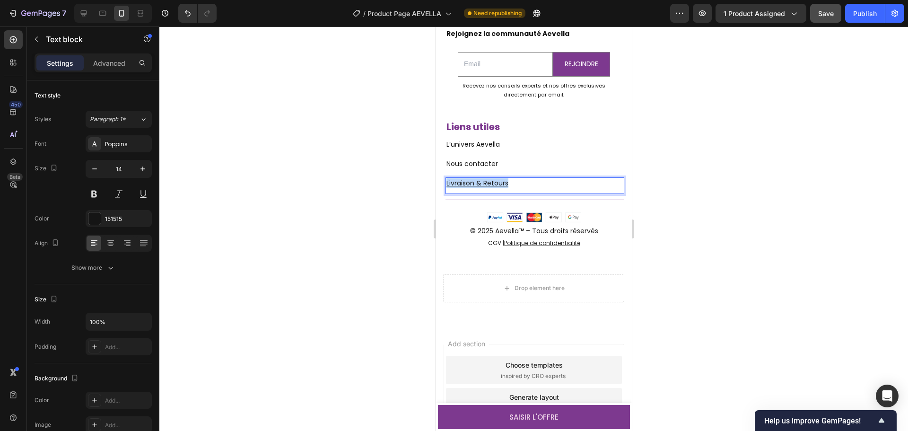
click at [480, 183] on u "Livraison & Retours" at bounding box center [477, 182] width 62 height 9
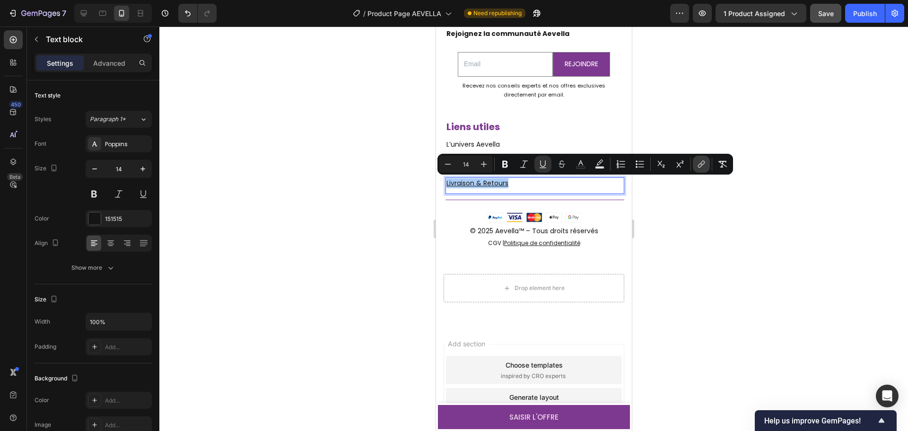
click at [698, 166] on icon "Editor contextual toolbar" at bounding box center [701, 163] width 9 height 9
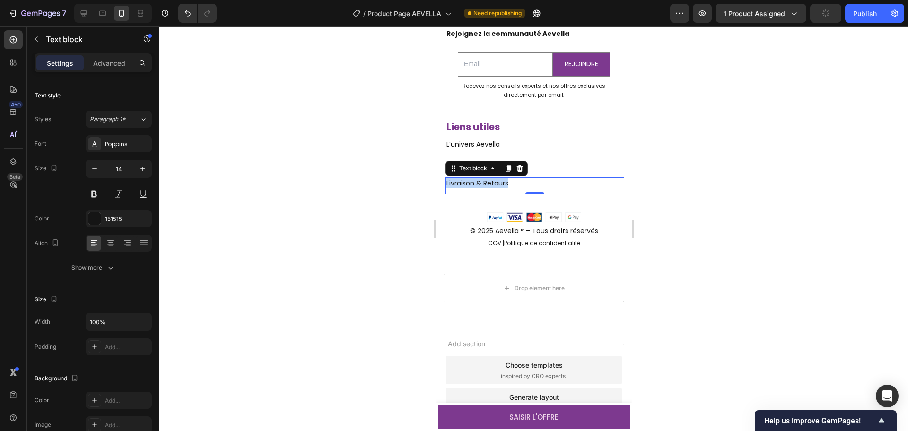
click at [496, 179] on u "Livraison & Retours" at bounding box center [477, 182] width 62 height 9
click at [498, 185] on u "Livraison & Retours" at bounding box center [477, 182] width 62 height 9
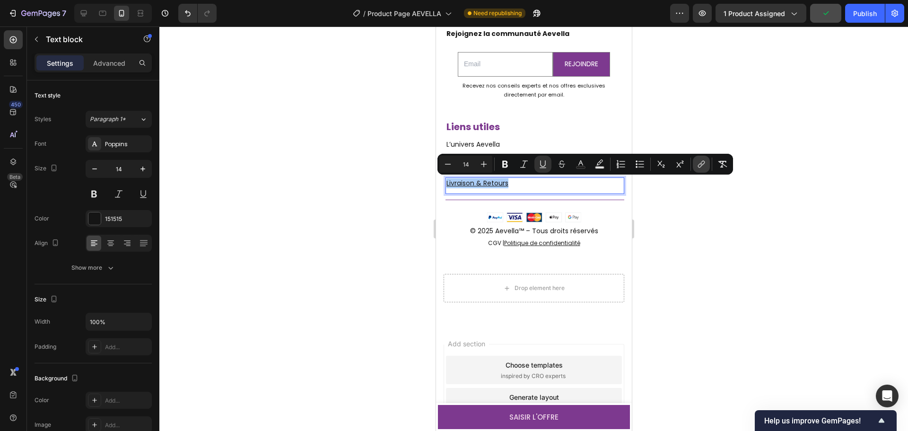
click at [701, 169] on button "link" at bounding box center [701, 164] width 17 height 17
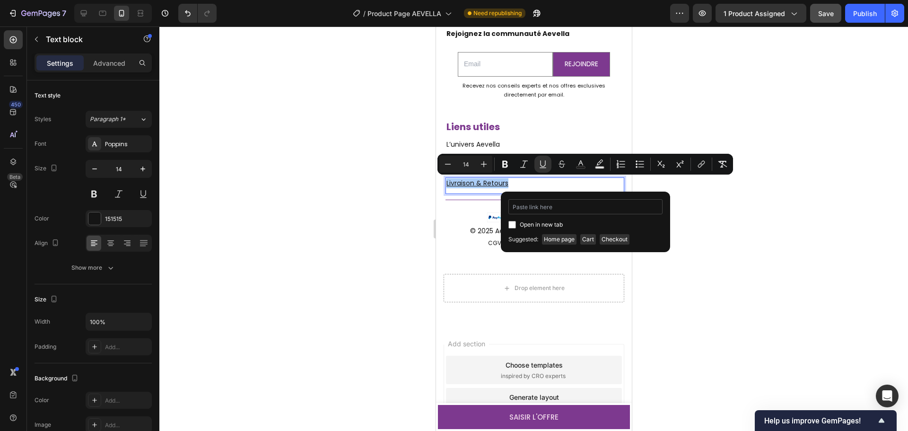
type input "[URL][DOMAIN_NAME]"
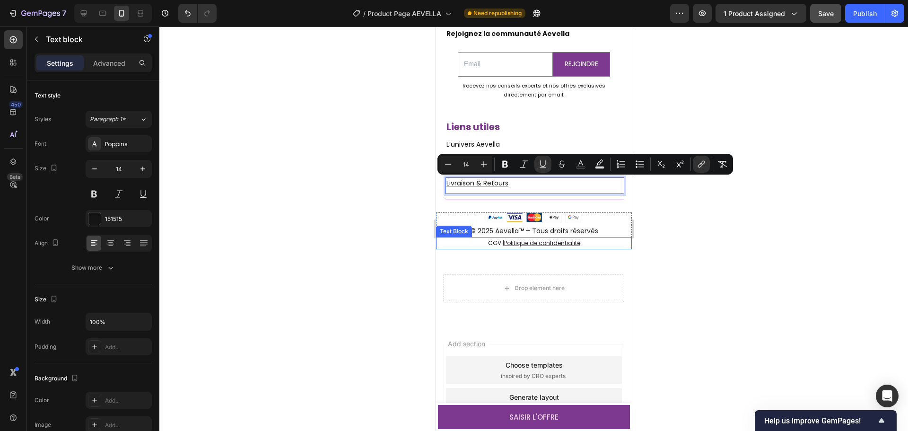
click at [575, 246] on u "Politique de confidentialité" at bounding box center [542, 243] width 76 height 8
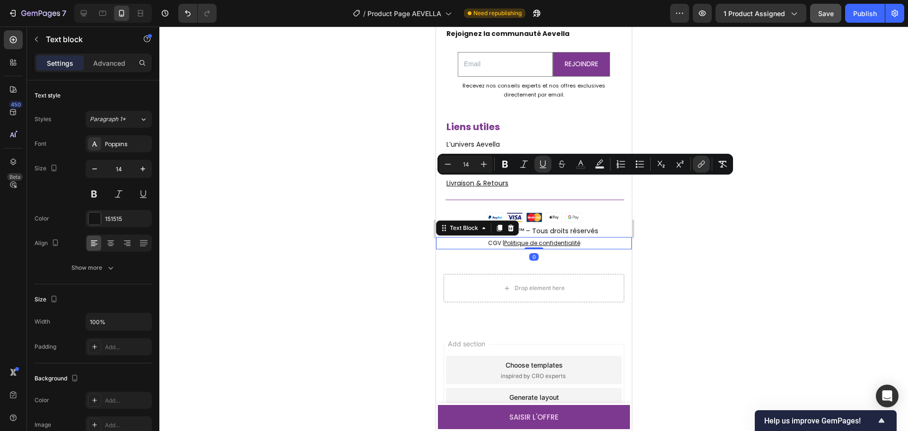
scroll to position [183, 0]
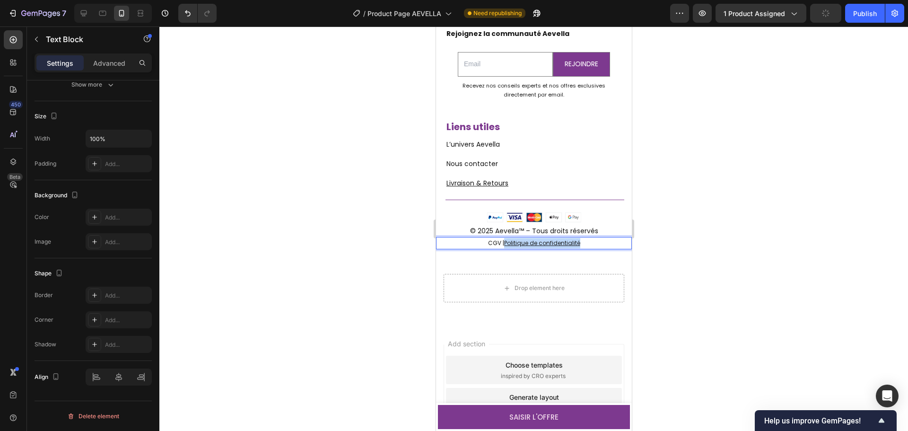
drag, startPoint x: 580, startPoint y: 242, endPoint x: 503, endPoint y: 248, distance: 77.9
click at [503, 248] on p "CGV | Politique de confidentialité" at bounding box center [534, 243] width 194 height 10
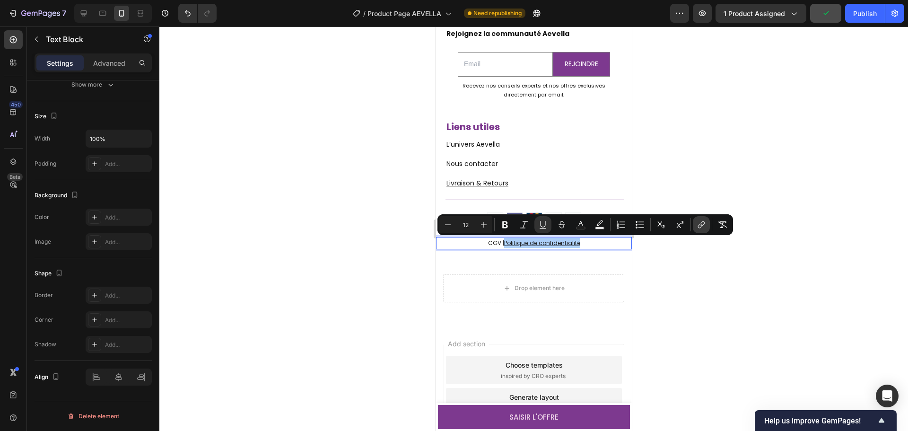
click at [702, 227] on icon "Editor contextual toolbar" at bounding box center [701, 224] width 9 height 9
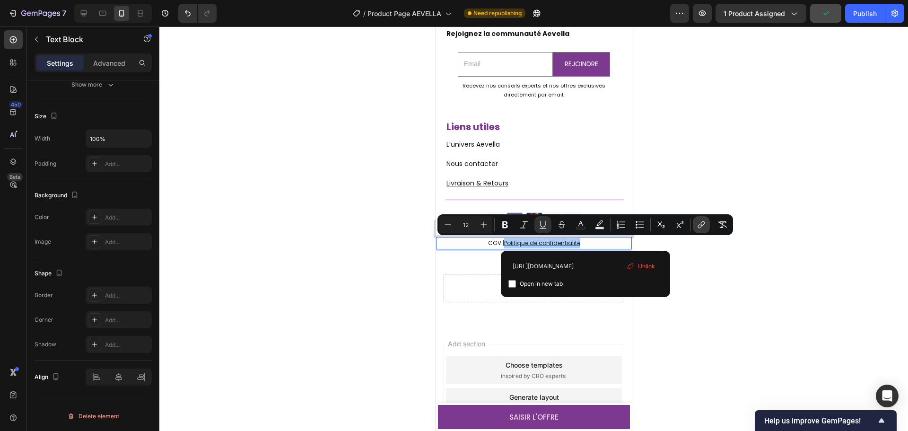
scroll to position [0, 75]
click at [598, 267] on input "[URL][DOMAIN_NAME]" at bounding box center [586, 265] width 154 height 15
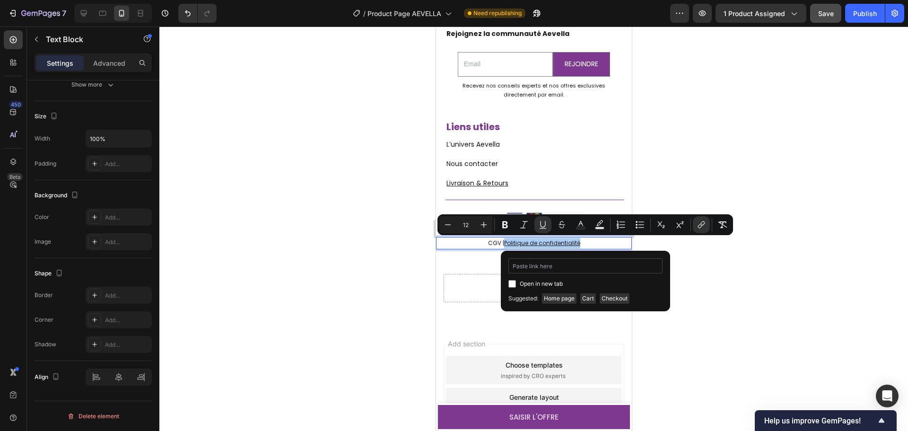
type input "[URL][DOMAIN_NAME]"
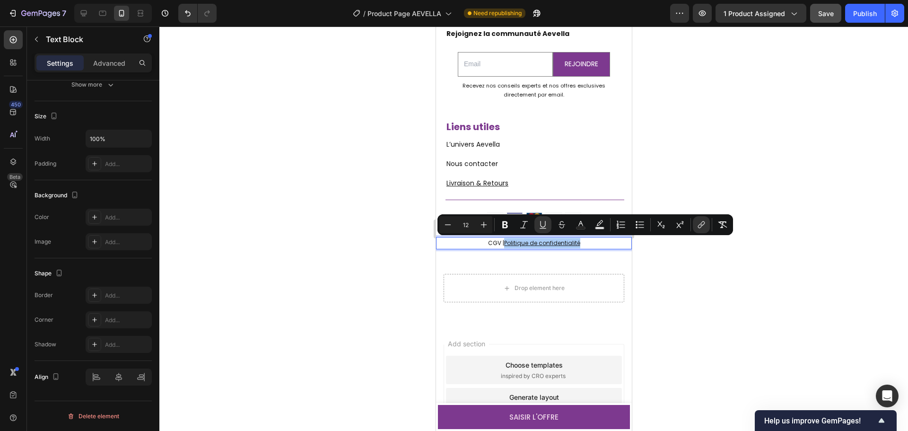
click at [723, 298] on div at bounding box center [533, 228] width 749 height 405
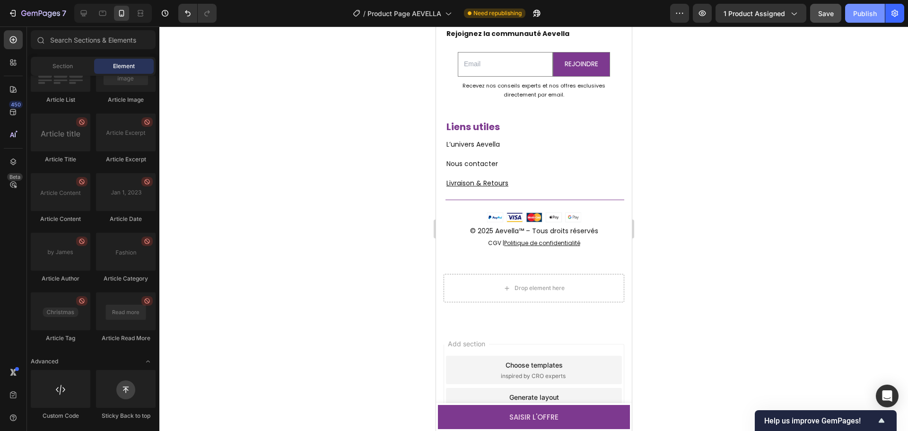
click at [861, 16] on div "Publish" at bounding box center [866, 14] width 24 height 10
click at [776, 360] on div at bounding box center [533, 228] width 749 height 405
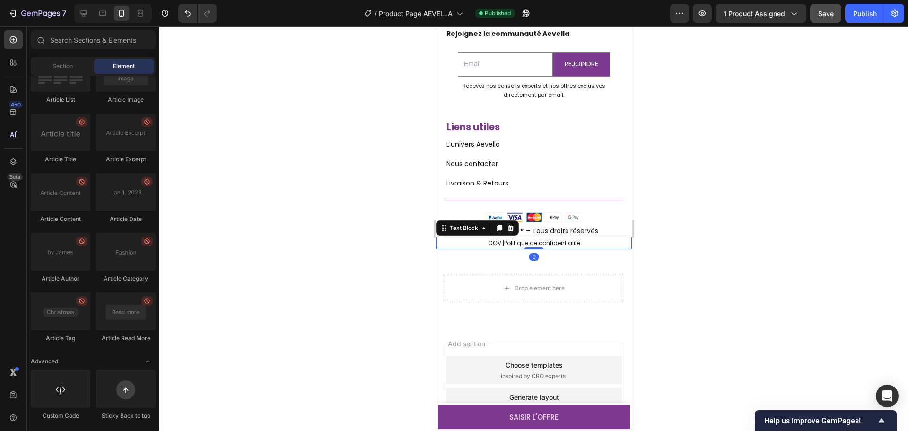
click at [474, 243] on p "CGV | Politique de confidentialité" at bounding box center [534, 243] width 194 height 10
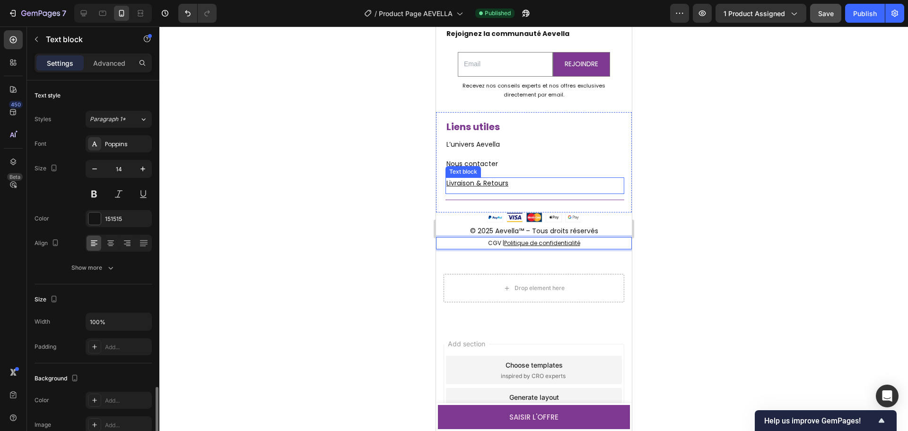
scroll to position [183, 0]
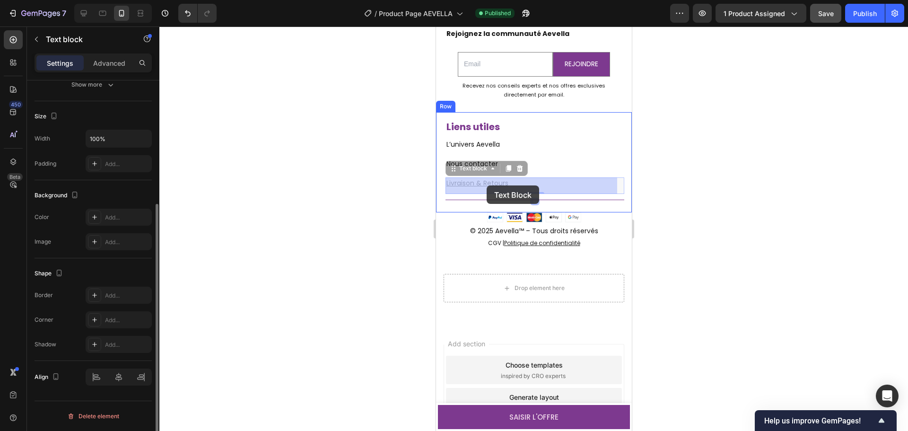
drag, startPoint x: 512, startPoint y: 183, endPoint x: 491, endPoint y: 184, distance: 21.3
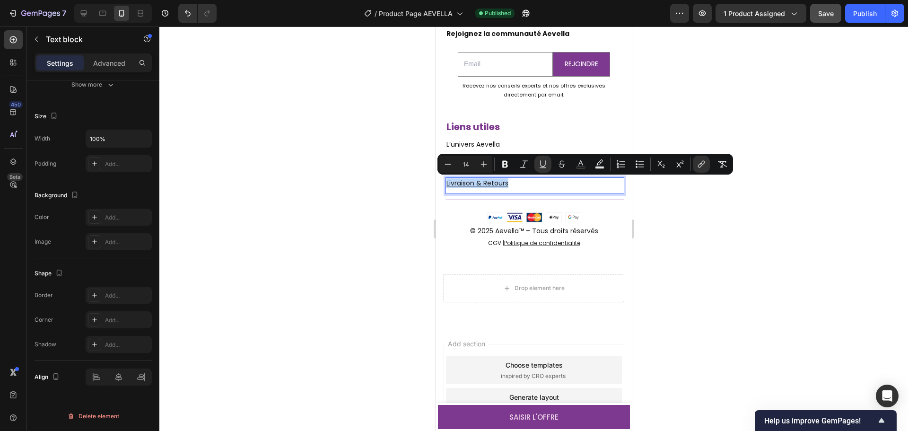
drag, startPoint x: 514, startPoint y: 182, endPoint x: 447, endPoint y: 185, distance: 67.7
click at [447, 185] on p "Livraison & Retours" at bounding box center [534, 183] width 177 height 10
click at [540, 166] on icon "Editor contextual toolbar" at bounding box center [542, 163] width 9 height 9
drag, startPoint x: 395, startPoint y: 223, endPoint x: 402, endPoint y: 220, distance: 7.5
click at [395, 223] on div at bounding box center [533, 228] width 749 height 405
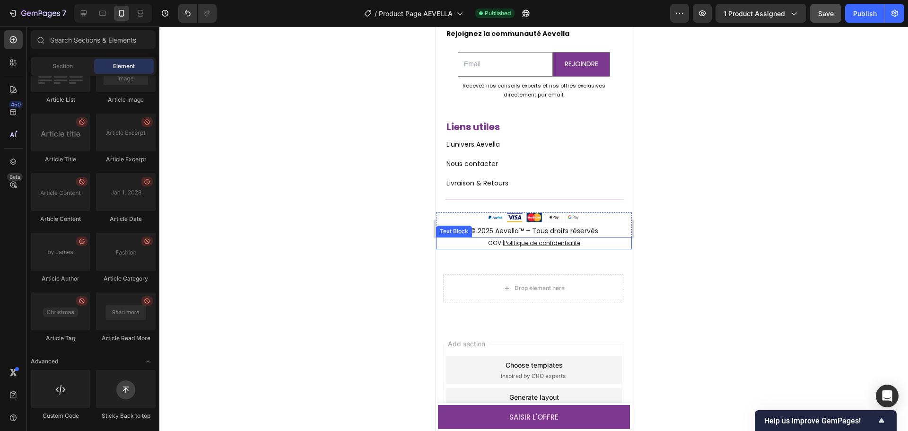
click at [582, 241] on p "CGV | Politique de confidentialité" at bounding box center [534, 243] width 194 height 10
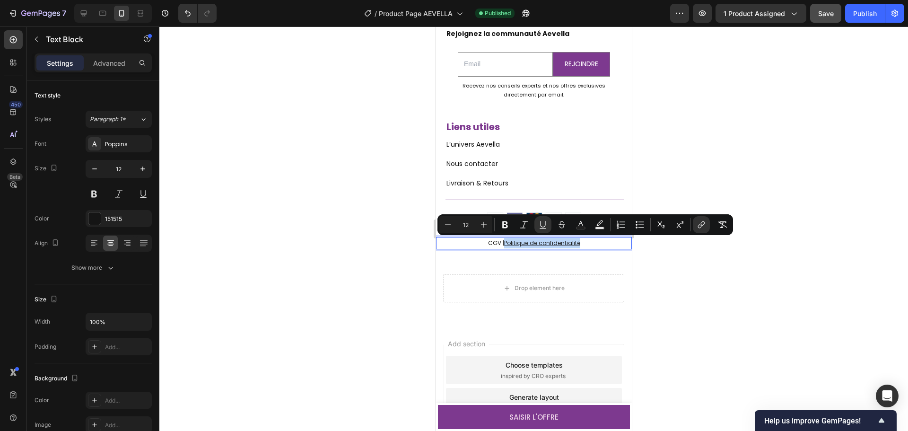
drag, startPoint x: 584, startPoint y: 241, endPoint x: 503, endPoint y: 244, distance: 81.9
click at [503, 244] on p "CGV | Politique de confidentialité" at bounding box center [534, 243] width 194 height 10
click at [541, 224] on icon "Editor contextual toolbar" at bounding box center [542, 224] width 9 height 9
click at [654, 286] on div at bounding box center [533, 228] width 749 height 405
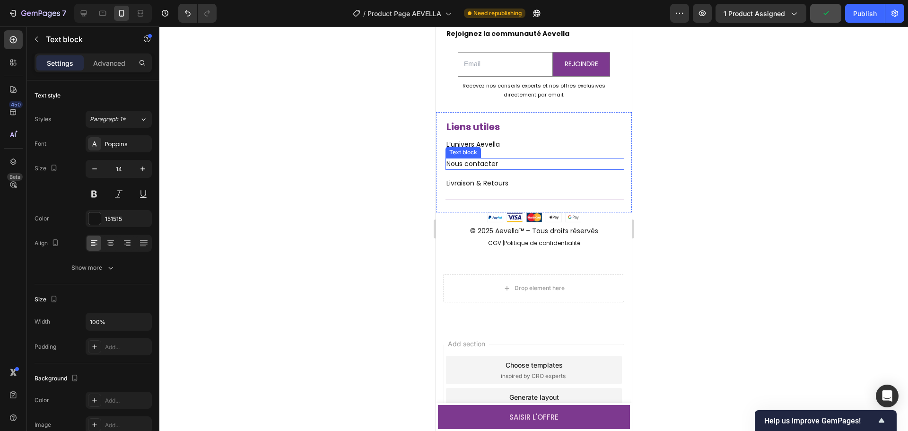
click at [510, 162] on p "Nous contacter" at bounding box center [534, 164] width 177 height 10
drag, startPoint x: 509, startPoint y: 164, endPoint x: 445, endPoint y: 163, distance: 64.4
click at [445, 163] on div "Nous contacter" at bounding box center [534, 164] width 179 height 12
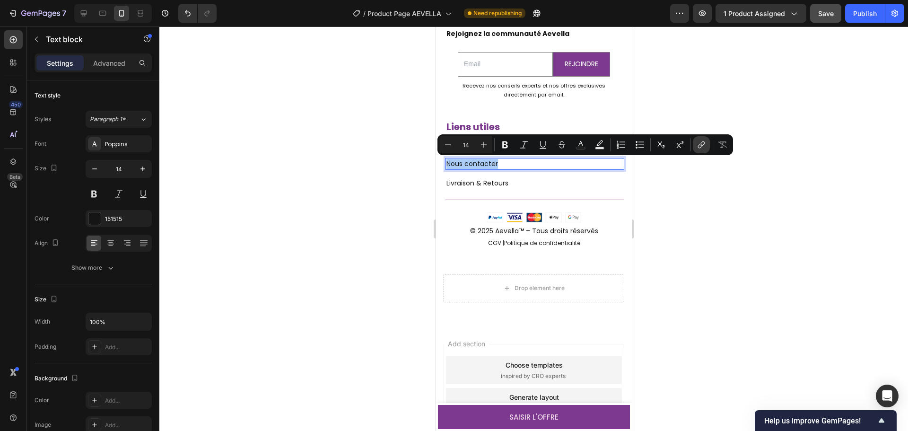
click at [699, 143] on icon "Editor contextual toolbar" at bounding box center [701, 144] width 9 height 9
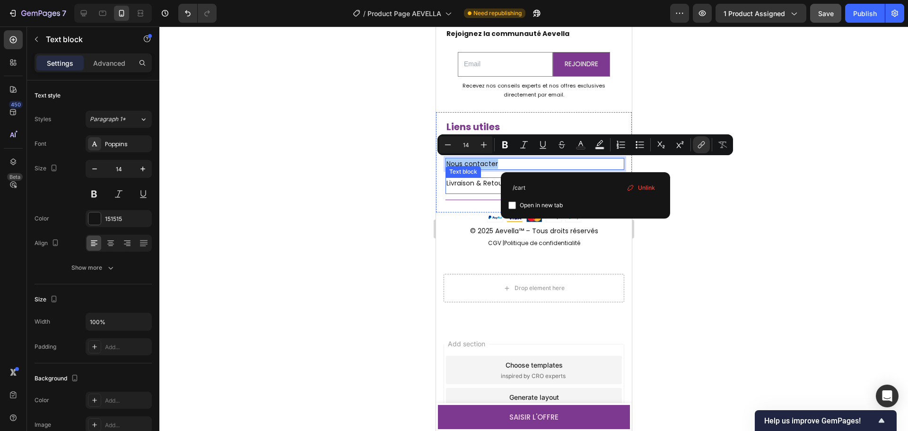
drag, startPoint x: 979, startPoint y: 211, endPoint x: 482, endPoint y: 189, distance: 497.8
type input "contact"
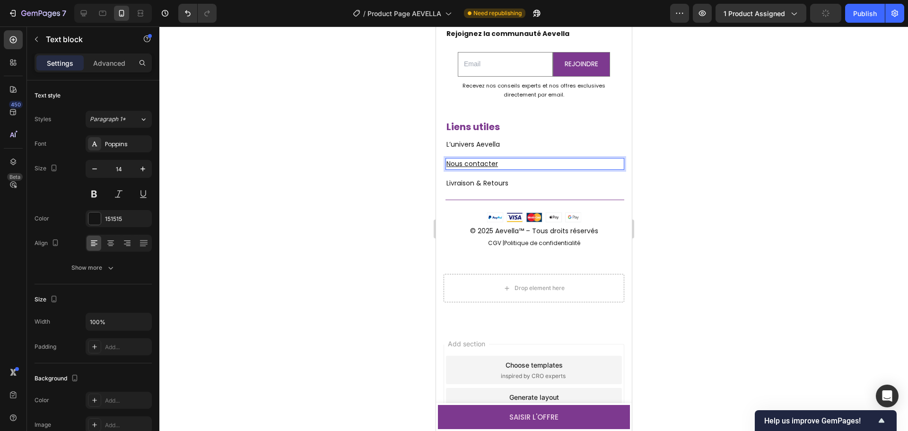
type input "14"
click at [472, 166] on u "Nous contacter" at bounding box center [472, 163] width 52 height 9
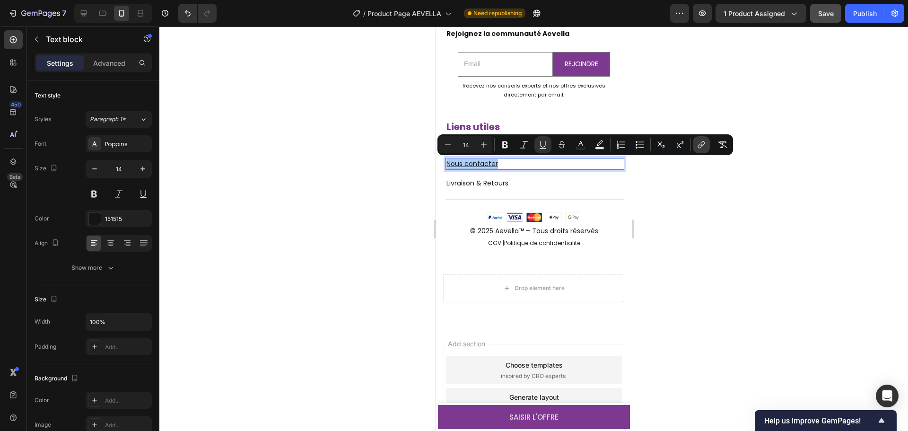
click at [704, 145] on icon "Editor contextual toolbar" at bounding box center [701, 144] width 9 height 9
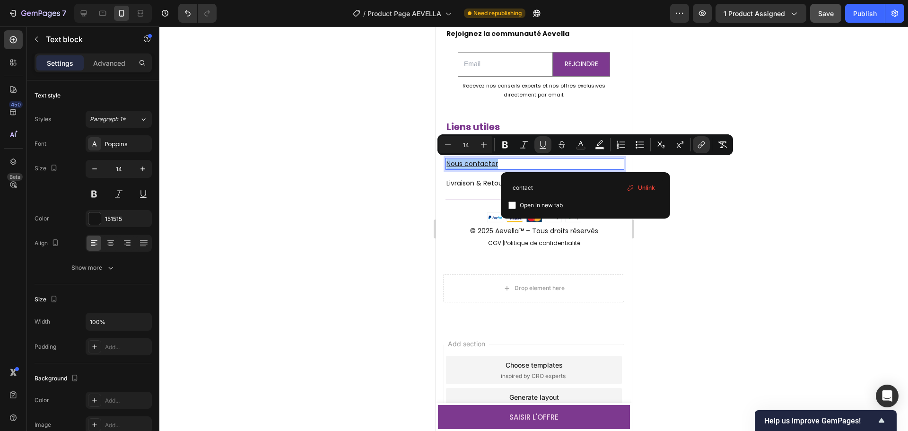
drag, startPoint x: 988, startPoint y: 215, endPoint x: 468, endPoint y: 191, distance: 521.1
type input "[URL][DOMAIN_NAME]"
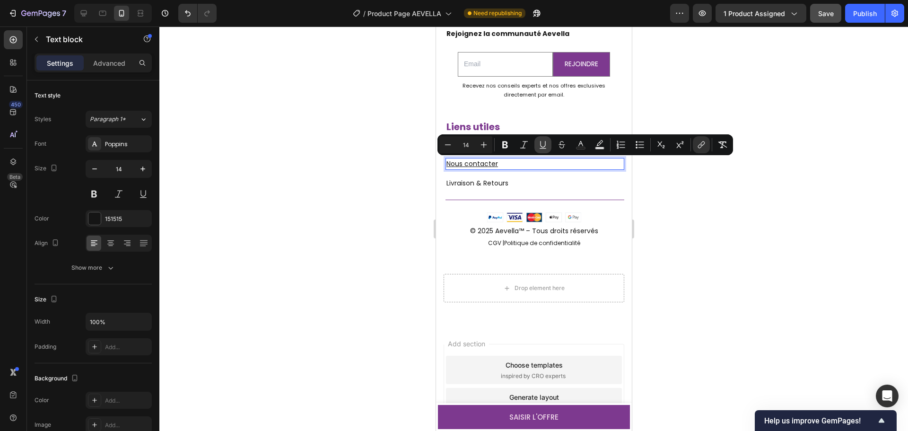
click at [542, 144] on icon "Editor contextual toolbar" at bounding box center [542, 144] width 9 height 9
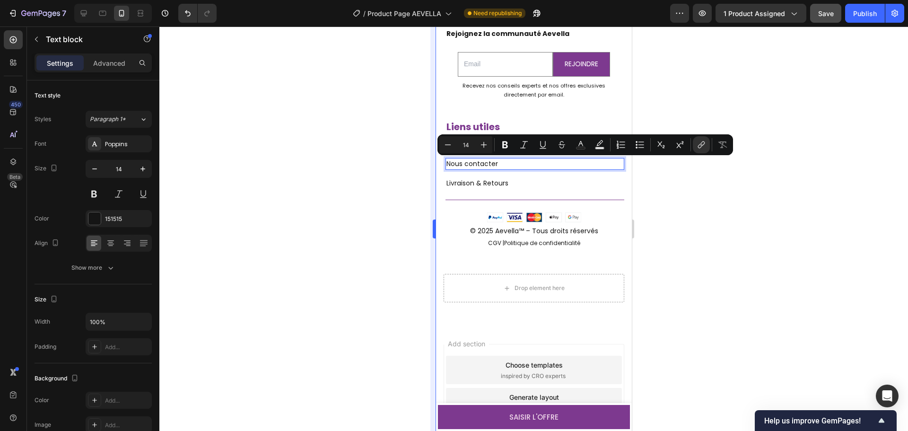
drag, startPoint x: 383, startPoint y: 185, endPoint x: 432, endPoint y: 183, distance: 48.8
click at [383, 185] on div at bounding box center [533, 228] width 749 height 405
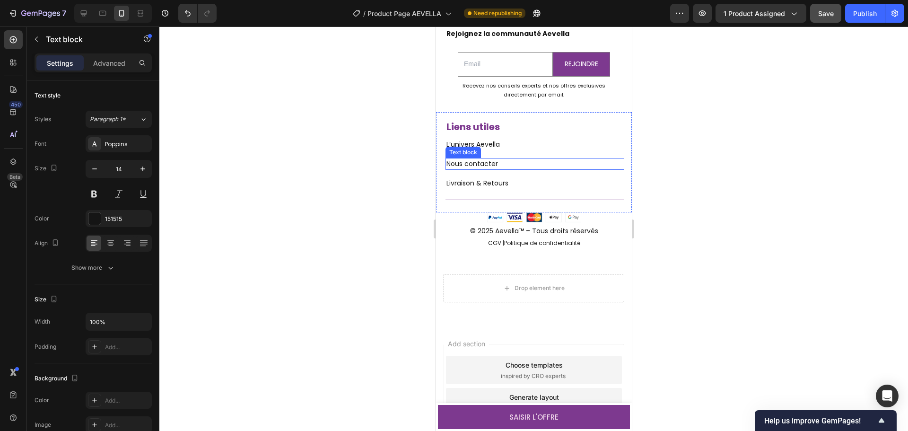
click at [481, 161] on link "Nous contacter" at bounding box center [472, 163] width 52 height 9
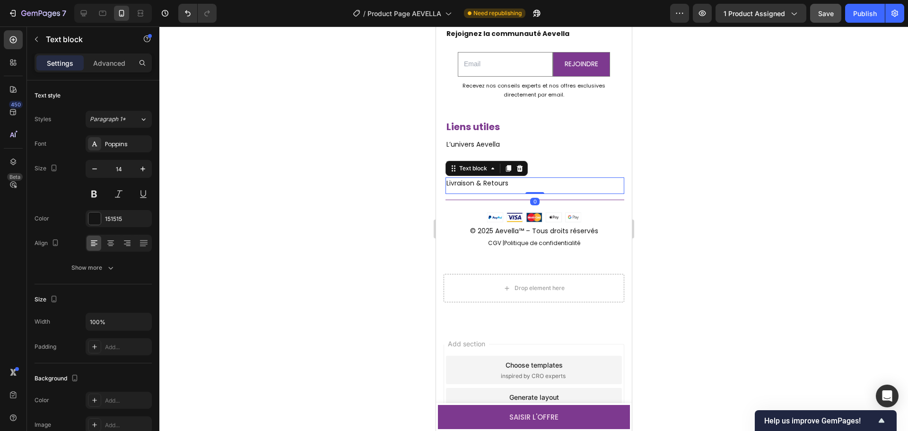
click at [462, 182] on link "Livraison & Retours" at bounding box center [477, 182] width 62 height 9
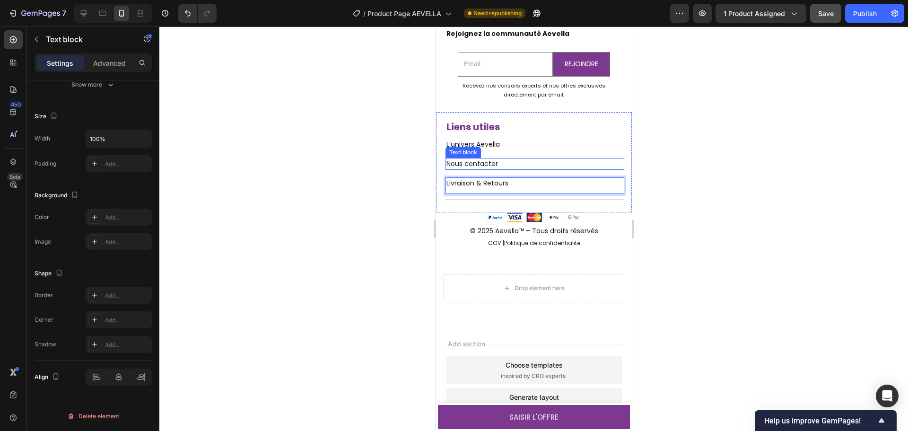
click at [460, 160] on link "Nous contacter" at bounding box center [472, 163] width 52 height 9
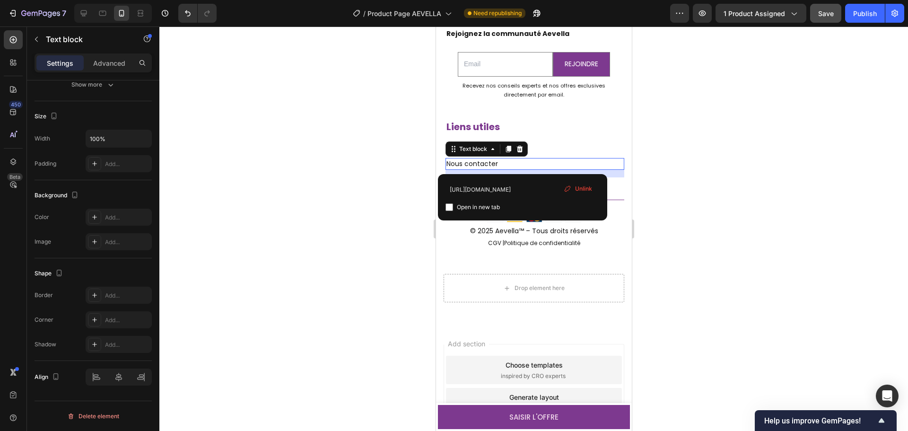
click at [398, 178] on div at bounding box center [533, 228] width 749 height 405
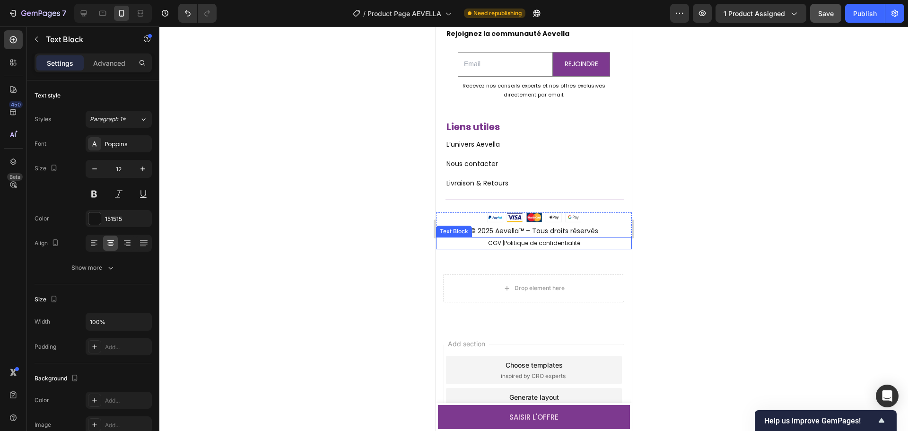
click at [557, 241] on link "Politique de confidentialité" at bounding box center [542, 243] width 76 height 8
click at [659, 261] on div at bounding box center [533, 228] width 749 height 405
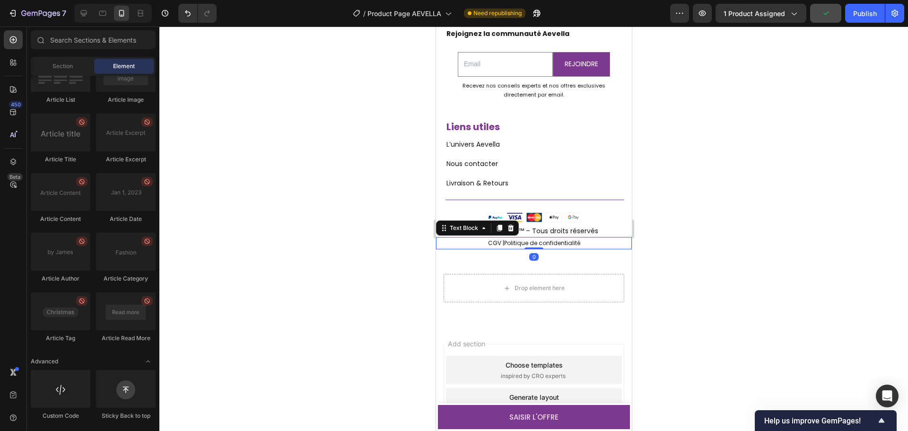
click at [548, 241] on link "Politique de confidentialité" at bounding box center [542, 243] width 76 height 8
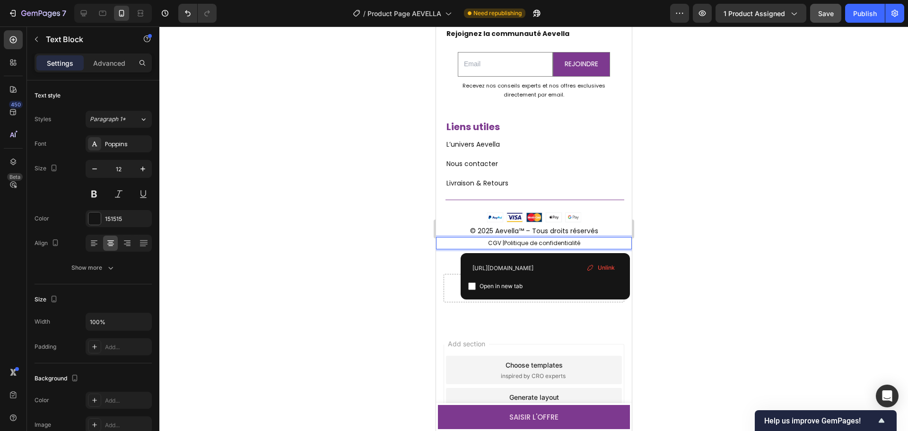
click at [573, 245] on link "Politique de confidentialité" at bounding box center [542, 243] width 76 height 8
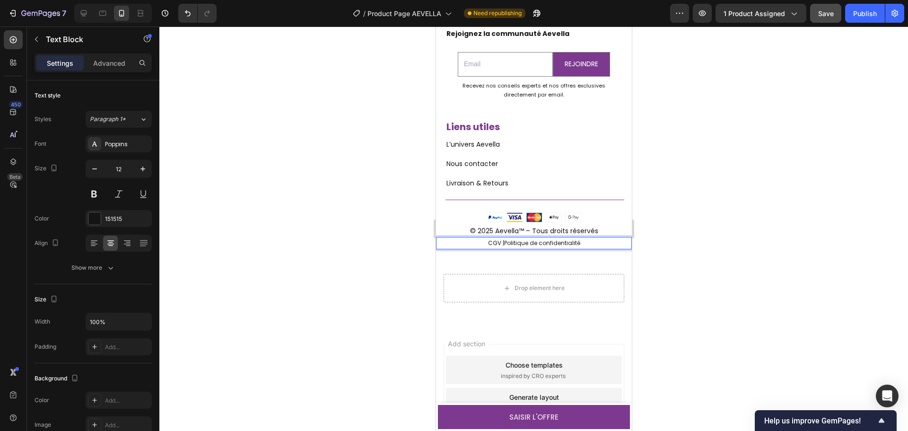
click at [684, 249] on div at bounding box center [533, 228] width 749 height 405
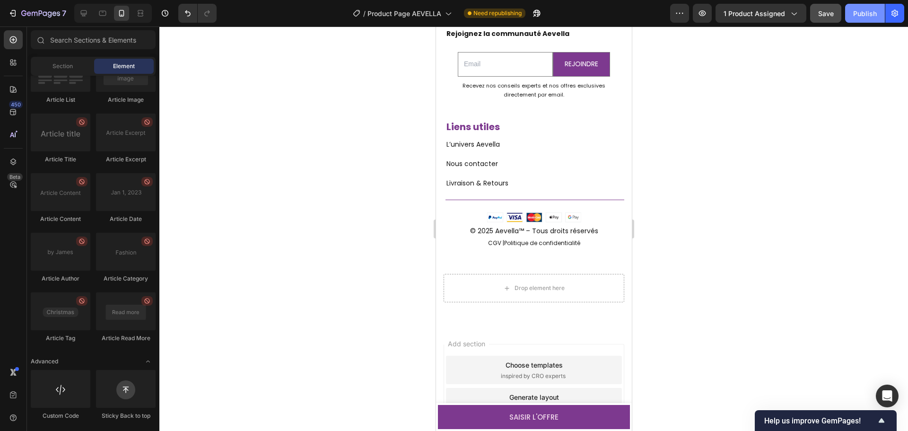
click at [862, 16] on div "Publish" at bounding box center [866, 14] width 24 height 10
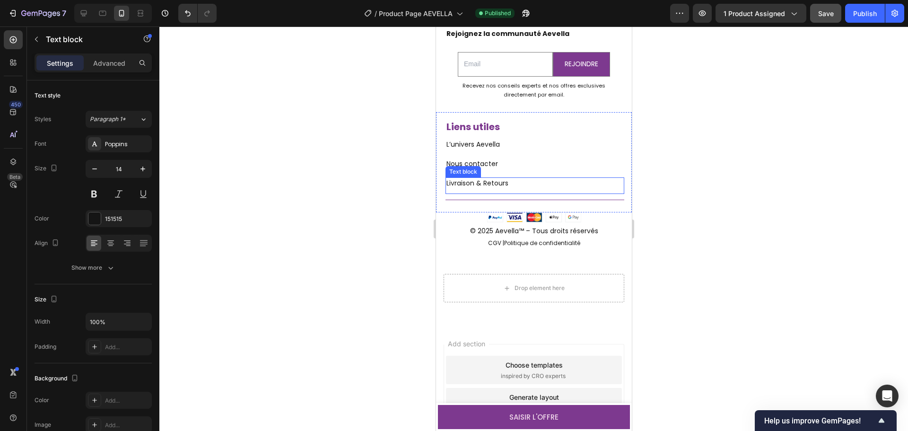
click at [509, 183] on p "Livraison & Retours" at bounding box center [534, 183] width 177 height 10
click at [503, 184] on link "Livraison & Retours" at bounding box center [477, 182] width 62 height 9
drag, startPoint x: 0, startPoint y: 211, endPoint x: 414, endPoint y: 238, distance: 414.5
click at [414, 238] on div at bounding box center [533, 228] width 749 height 405
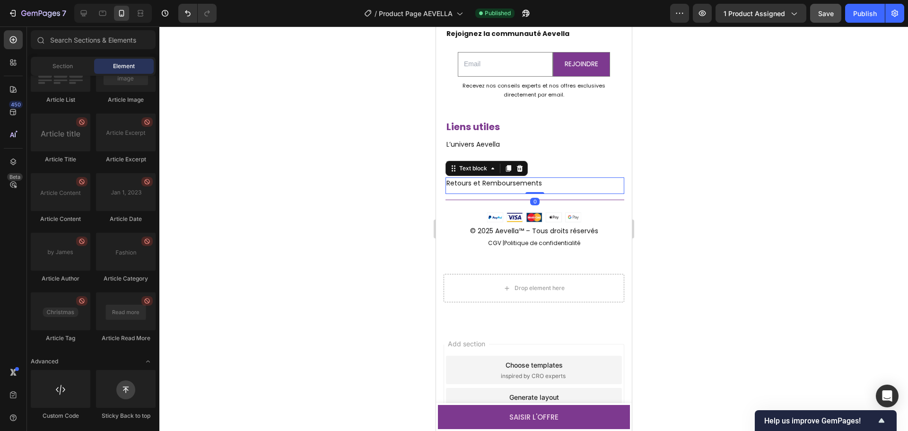
click at [461, 182] on p "Retours et Remboursements" at bounding box center [534, 183] width 177 height 10
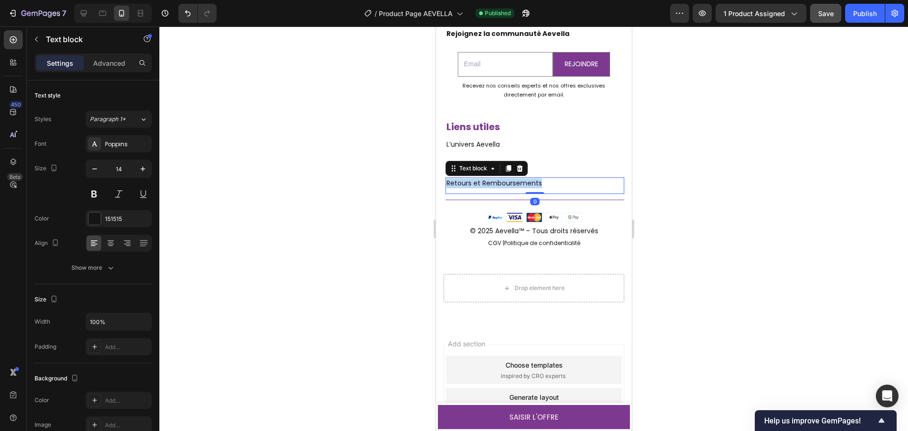
click at [461, 182] on p "Retours et Remboursements" at bounding box center [534, 183] width 177 height 10
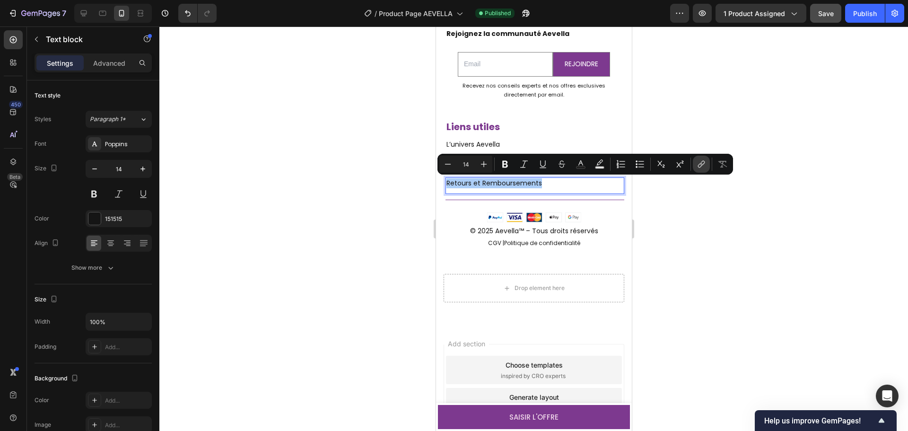
click at [697, 168] on icon "Editor contextual toolbar" at bounding box center [701, 163] width 9 height 9
click at [489, 183] on p "Retours et Remboursements" at bounding box center [534, 183] width 177 height 10
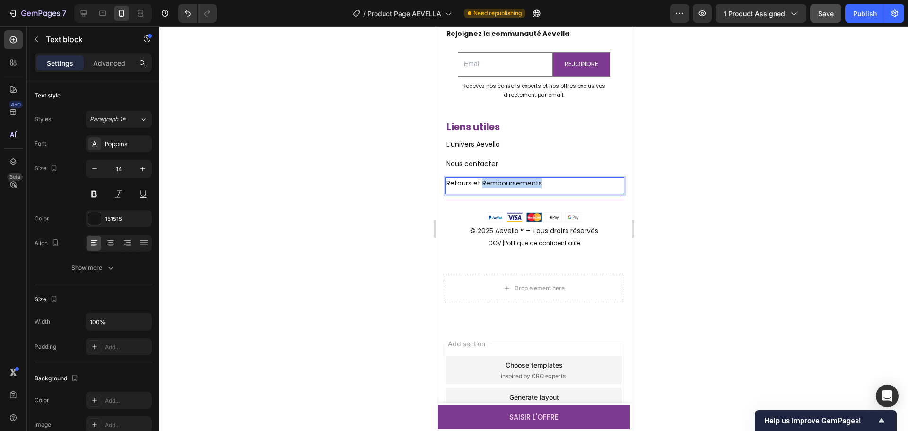
click at [489, 183] on p "Retours et Remboursements" at bounding box center [534, 183] width 177 height 10
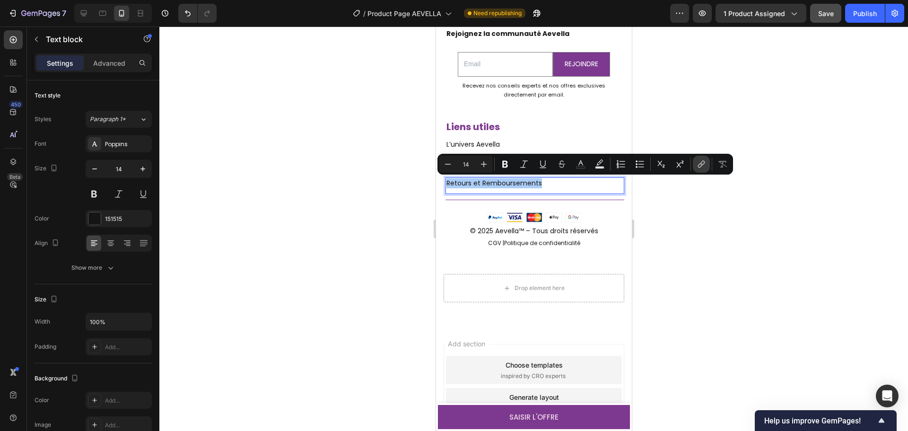
click at [704, 165] on icon "Editor contextual toolbar" at bounding box center [701, 163] width 9 height 9
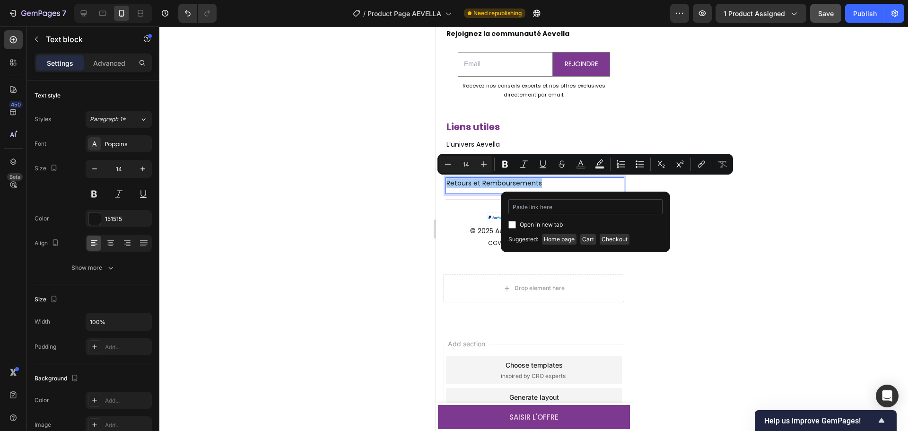
type input "[URL][DOMAIN_NAME]"
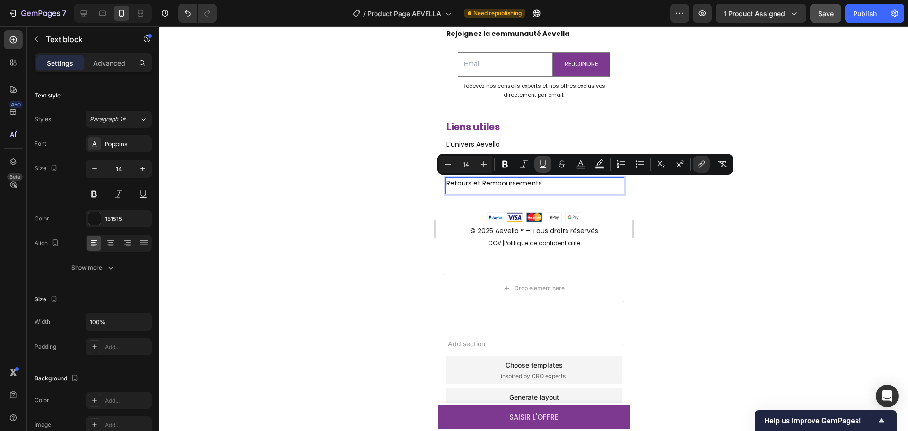
click at [544, 171] on button "Underline" at bounding box center [543, 164] width 17 height 17
click at [689, 256] on div at bounding box center [533, 228] width 749 height 405
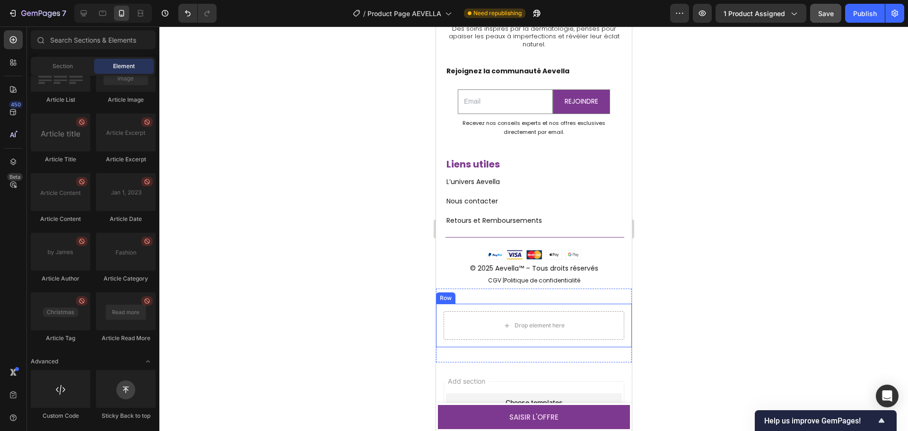
scroll to position [3638, 0]
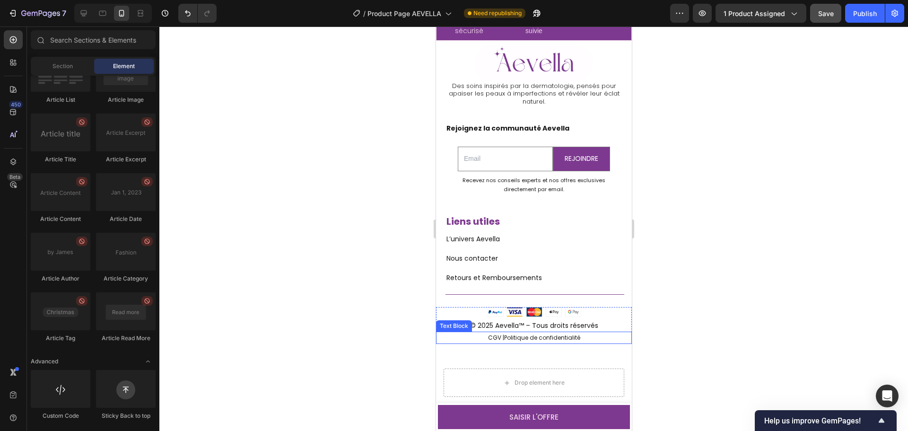
click at [487, 337] on p "CGV | Politique de confidentialité ⁠⁠⁠⁠⁠⁠⁠" at bounding box center [534, 338] width 194 height 10
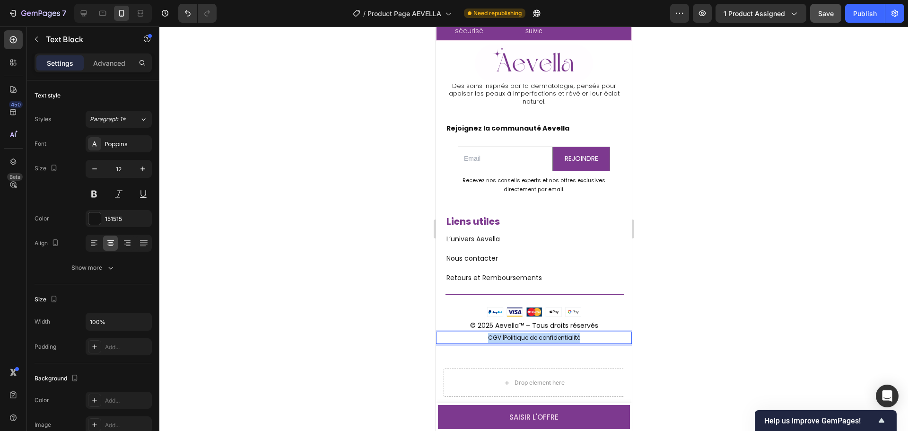
click at [487, 337] on p "CGV | Politique de confidentialité" at bounding box center [534, 338] width 194 height 10
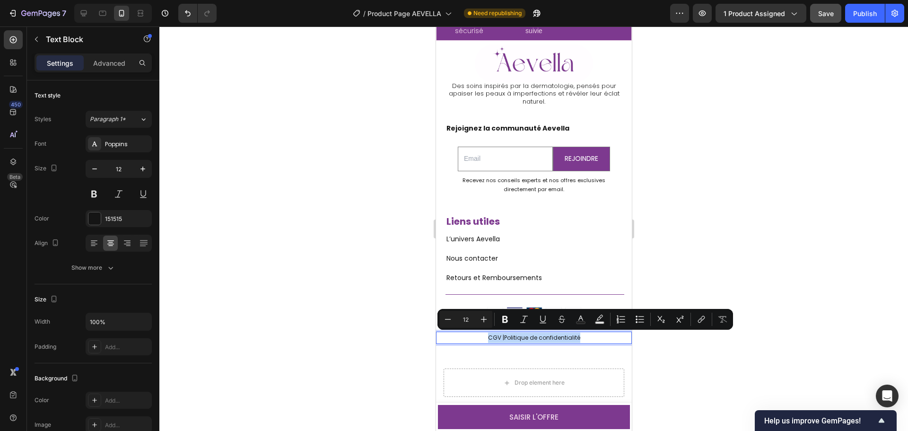
click at [487, 337] on p "CGV | Politique de confidentialité" at bounding box center [534, 338] width 194 height 10
click at [492, 337] on p "CGV | Politique de confidentialité" at bounding box center [534, 338] width 194 height 10
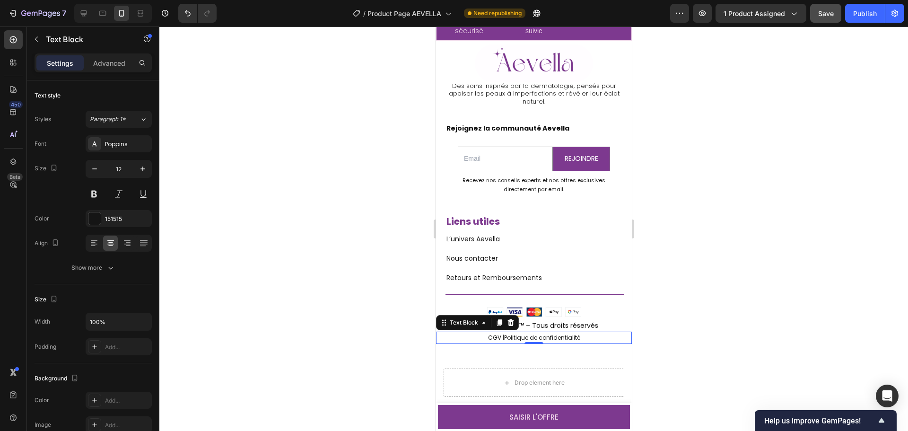
drag, startPoint x: 682, startPoint y: 392, endPoint x: 686, endPoint y: 385, distance: 8.3
click at [682, 390] on div at bounding box center [533, 228] width 749 height 405
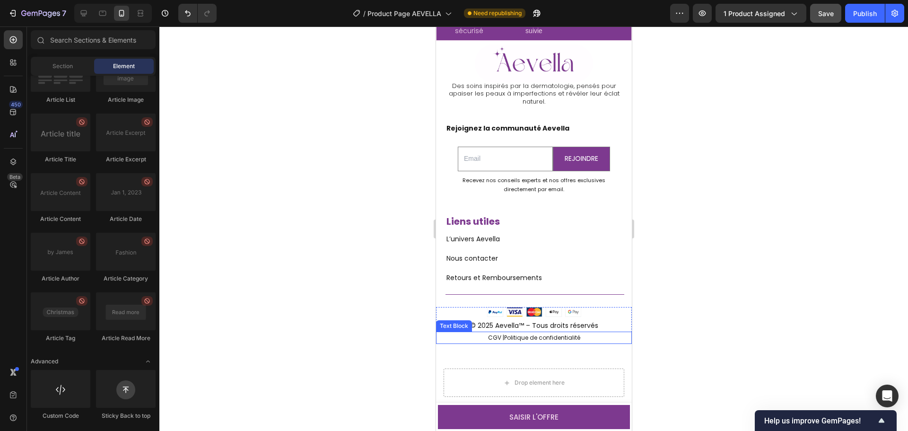
click at [486, 336] on p "CGV | Politique de confidentialité" at bounding box center [534, 338] width 194 height 10
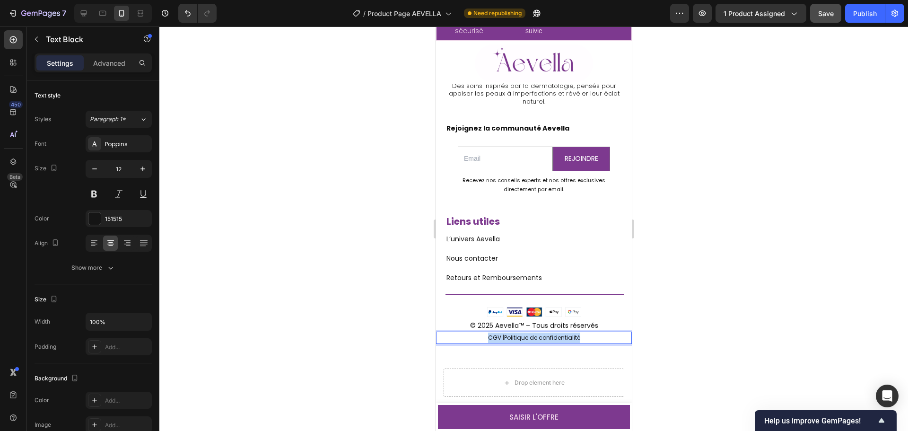
click at [486, 336] on p "CGV | Politique de confidentialité" at bounding box center [534, 338] width 194 height 10
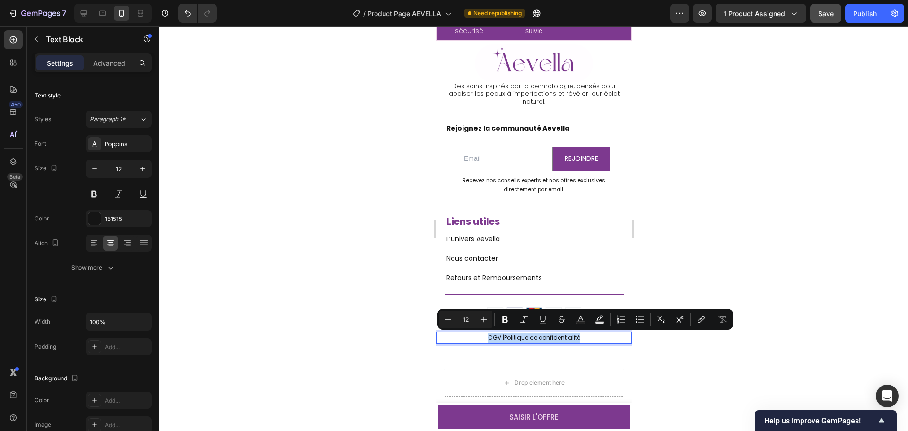
click at [486, 336] on p "CGV | Politique de confidentialité" at bounding box center [534, 338] width 194 height 10
click at [487, 336] on p "CGV | Politique de confidentialité" at bounding box center [534, 338] width 194 height 10
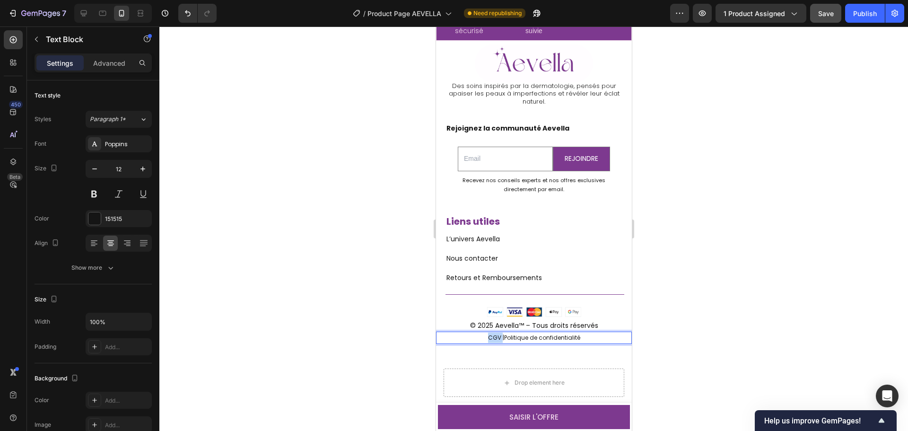
click at [488, 336] on p "CGV | Politique de confidentialité" at bounding box center [534, 338] width 194 height 10
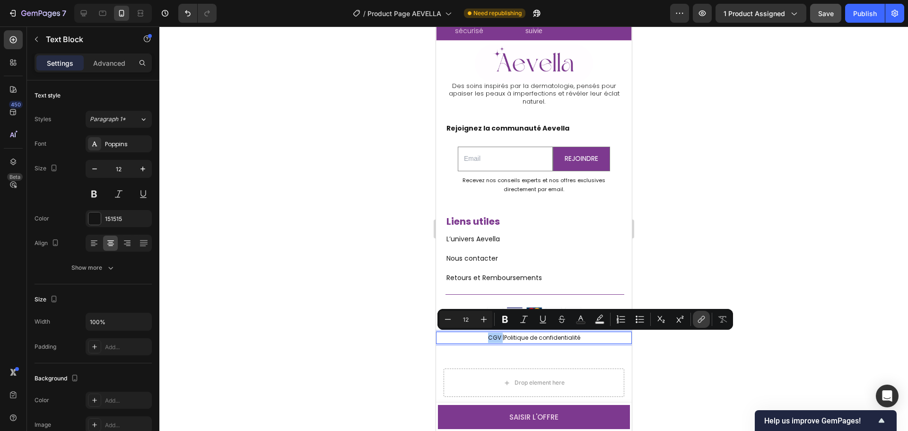
click at [696, 323] on button "link" at bounding box center [701, 319] width 17 height 17
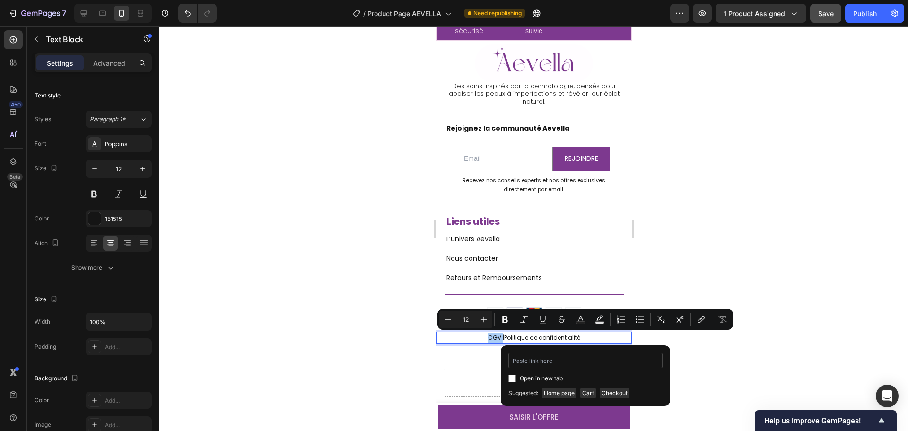
click at [564, 360] on input "Editor contextual toolbar" at bounding box center [586, 360] width 154 height 15
type input "[URL][DOMAIN_NAME]"
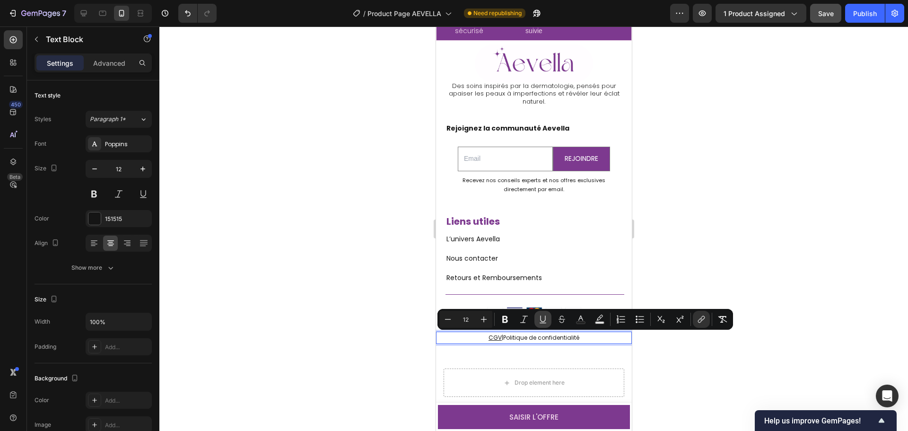
click at [543, 318] on icon "Editor contextual toolbar" at bounding box center [542, 319] width 9 height 9
click at [402, 350] on div at bounding box center [533, 228] width 749 height 405
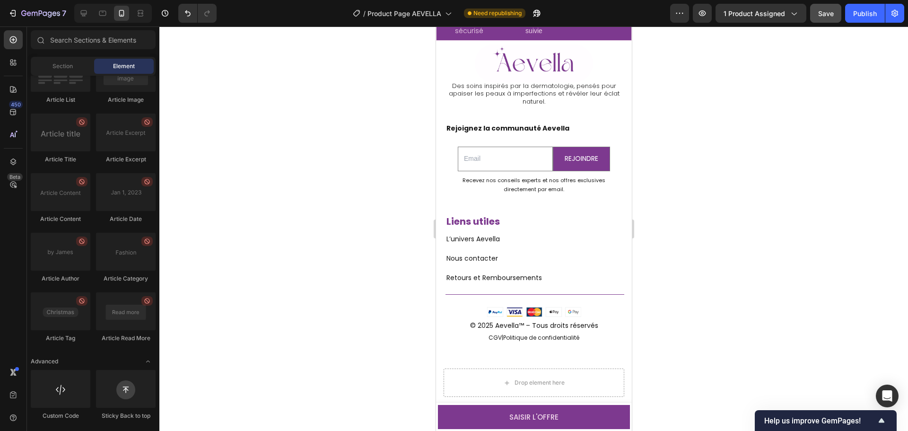
click at [861, 304] on div at bounding box center [533, 228] width 749 height 405
click at [488, 337] on link "CGV" at bounding box center [494, 338] width 13 height 8
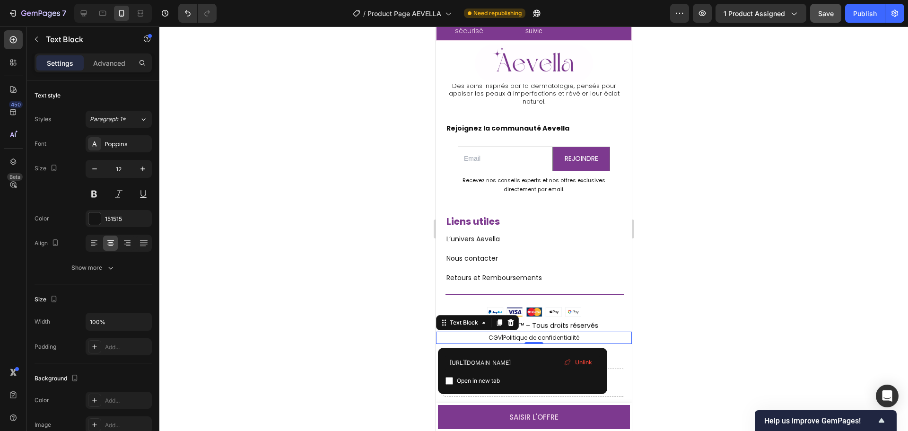
click at [717, 337] on div at bounding box center [533, 228] width 749 height 405
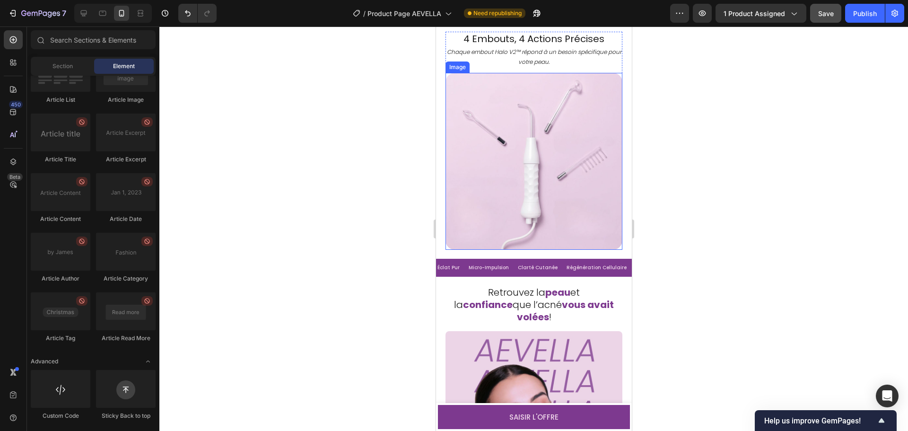
scroll to position [2720, 0]
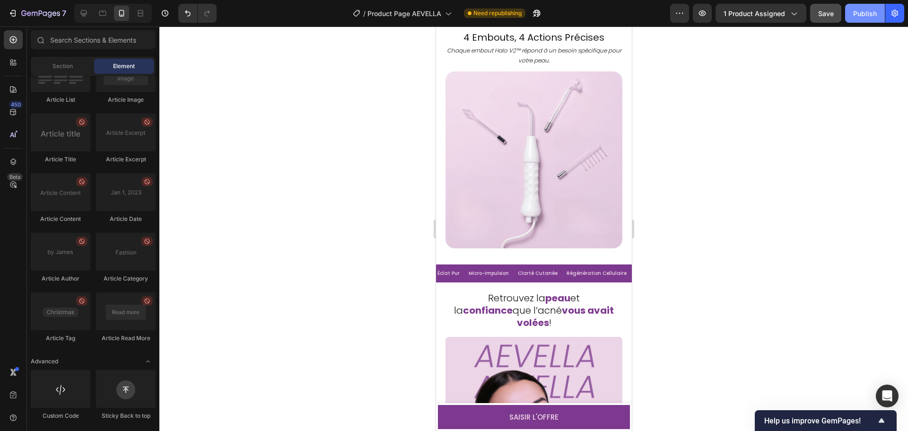
click at [862, 18] on button "Publish" at bounding box center [866, 13] width 40 height 19
click at [785, 367] on div at bounding box center [533, 228] width 749 height 405
